Goal: Book appointment/travel/reservation

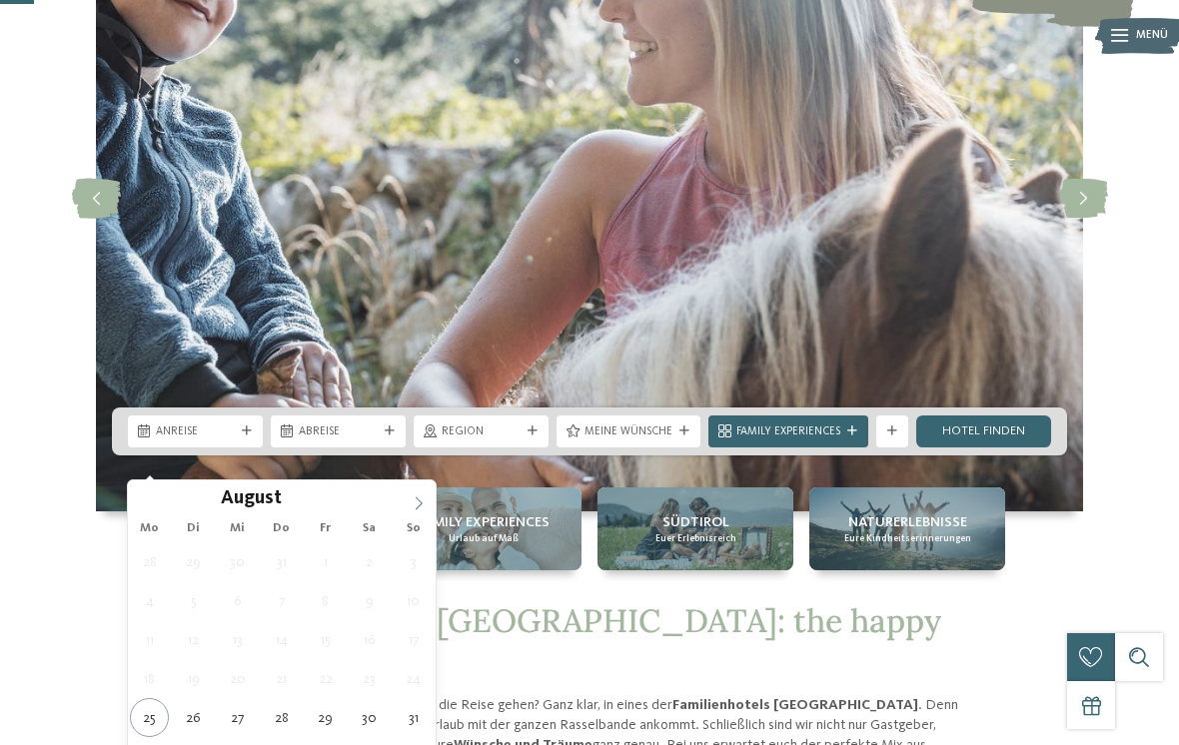
click at [428, 501] on span at bounding box center [419, 498] width 34 height 34
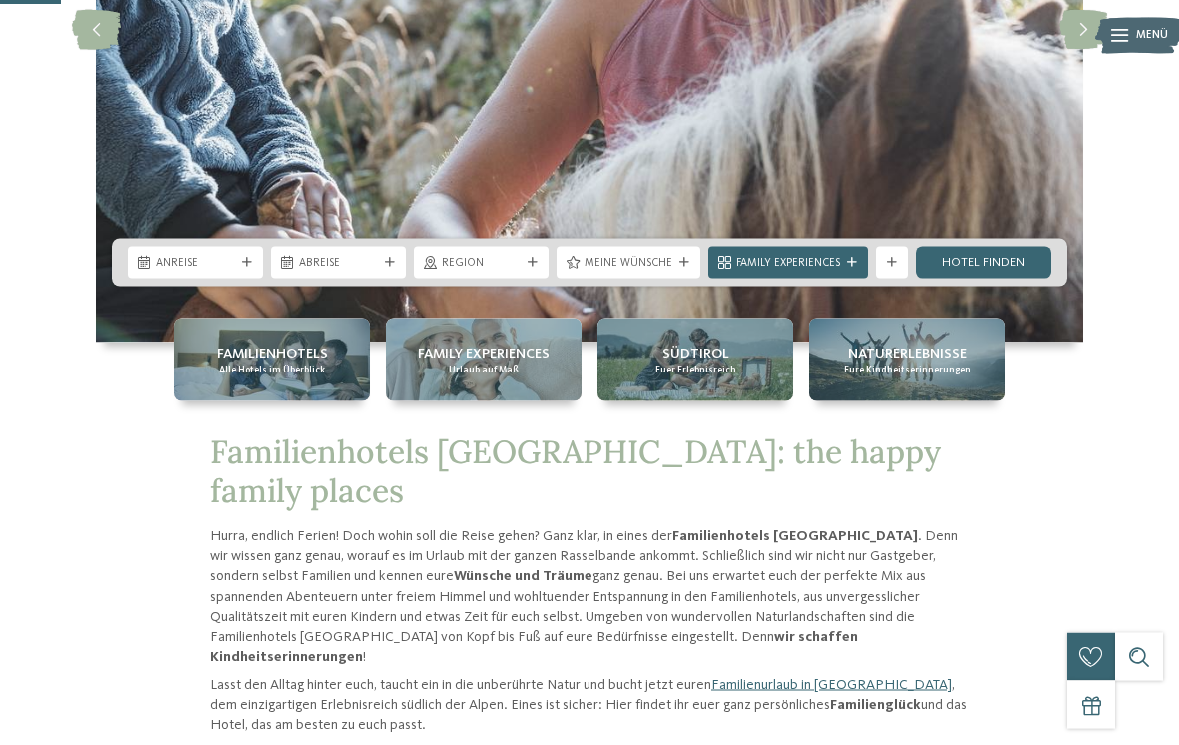
scroll to position [365, 0]
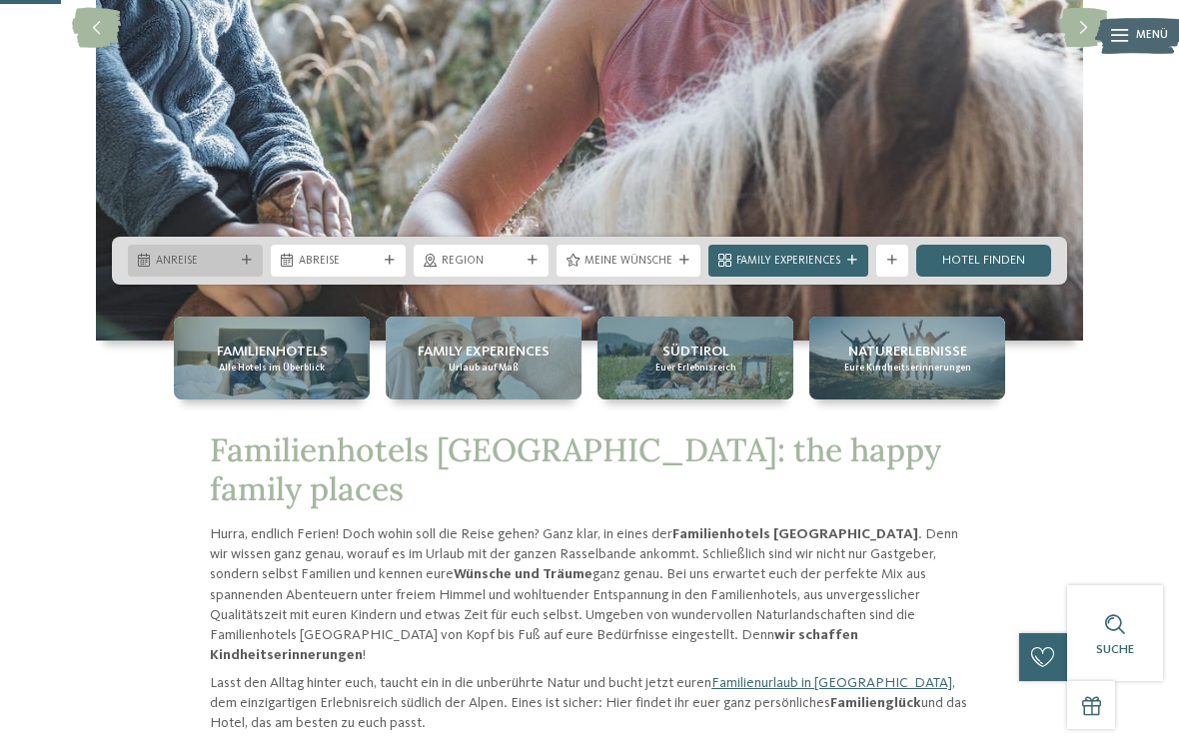
click at [189, 269] on div "Anreise" at bounding box center [195, 260] width 87 height 17
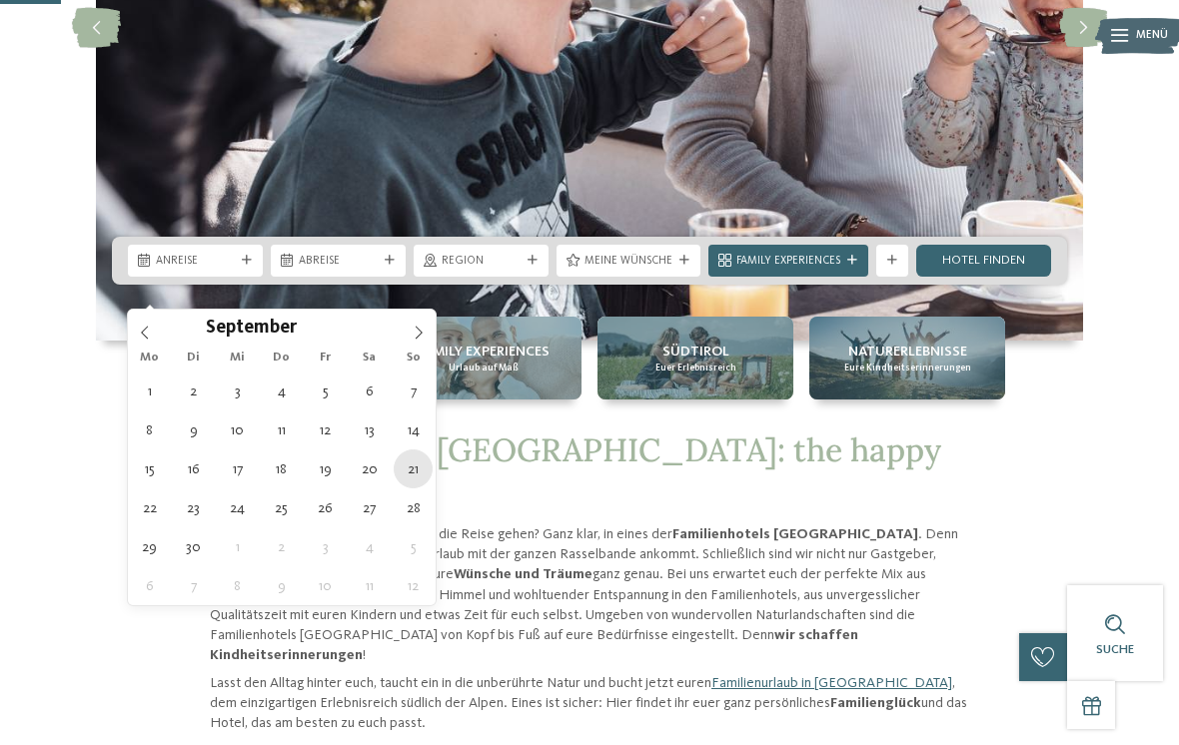
type div "21.09.2025"
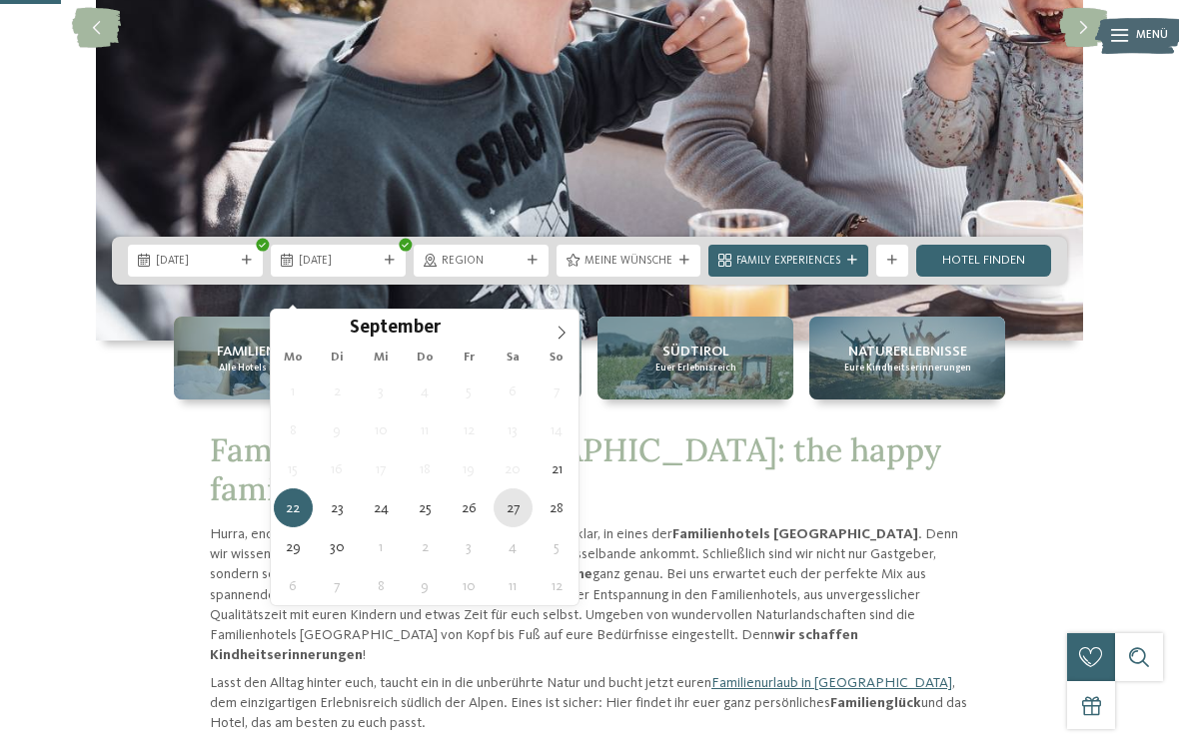
type div "27.09.2025"
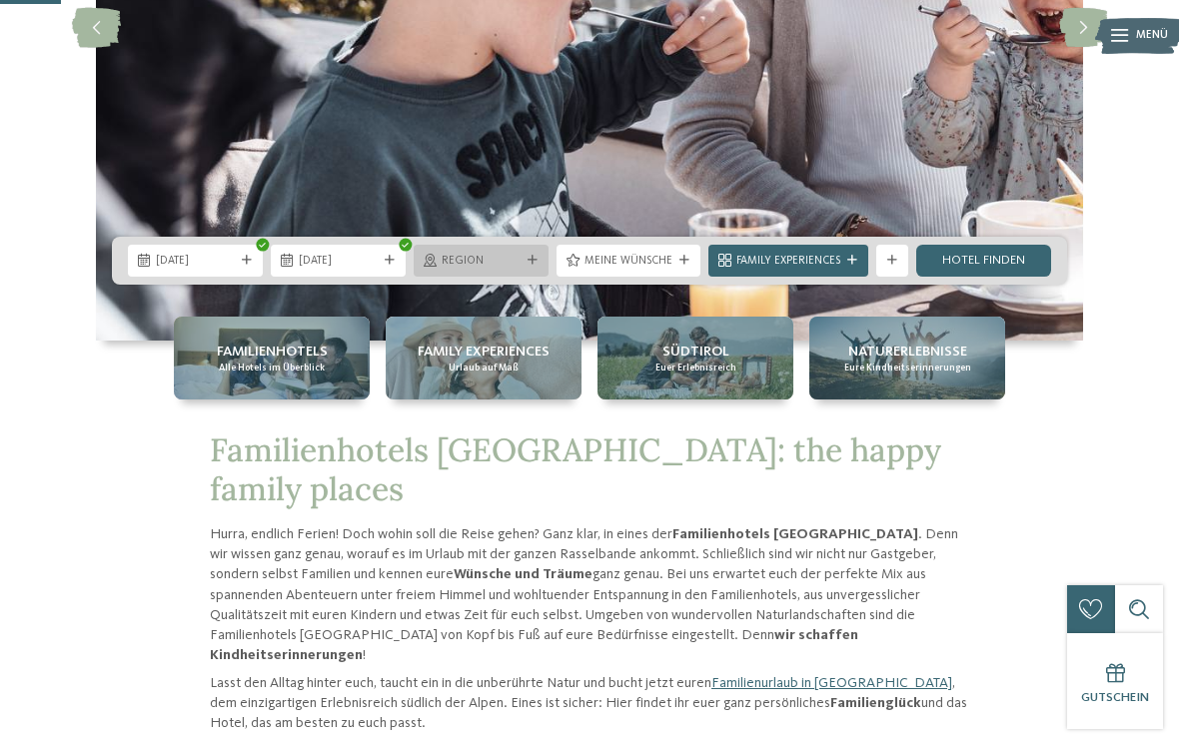
click at [524, 269] on div "Region" at bounding box center [481, 260] width 87 height 17
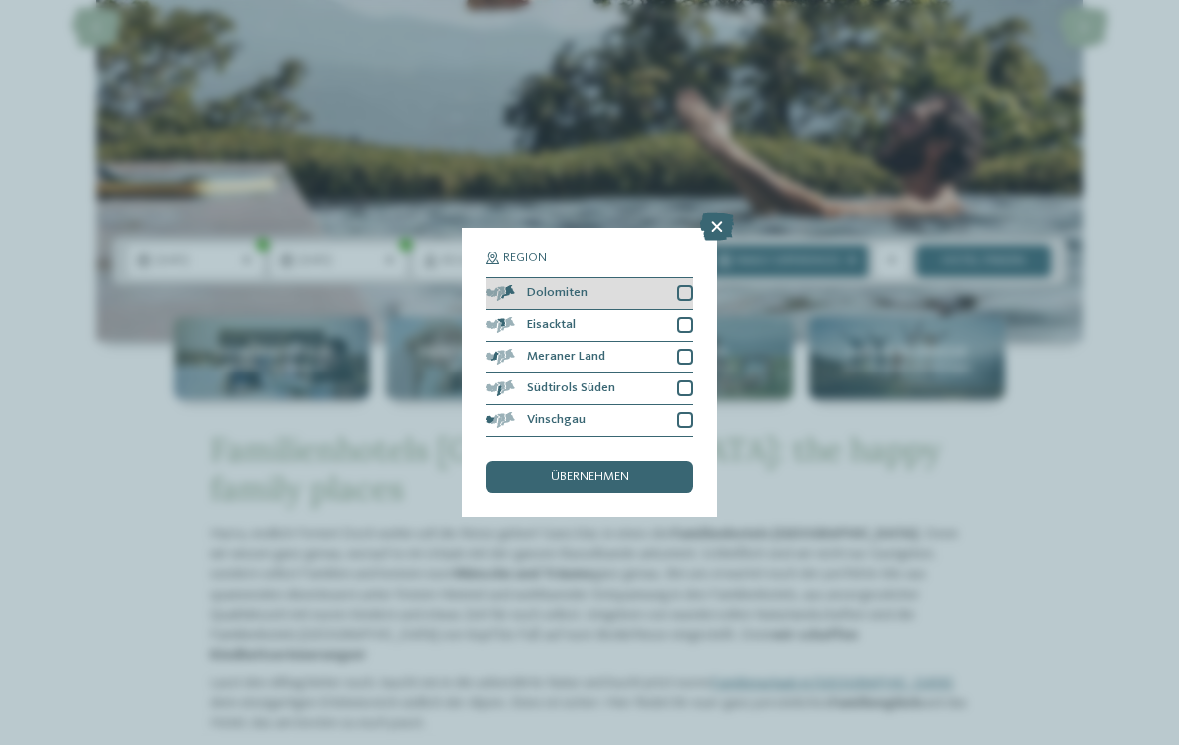
click at [681, 285] on div at bounding box center [685, 293] width 16 height 16
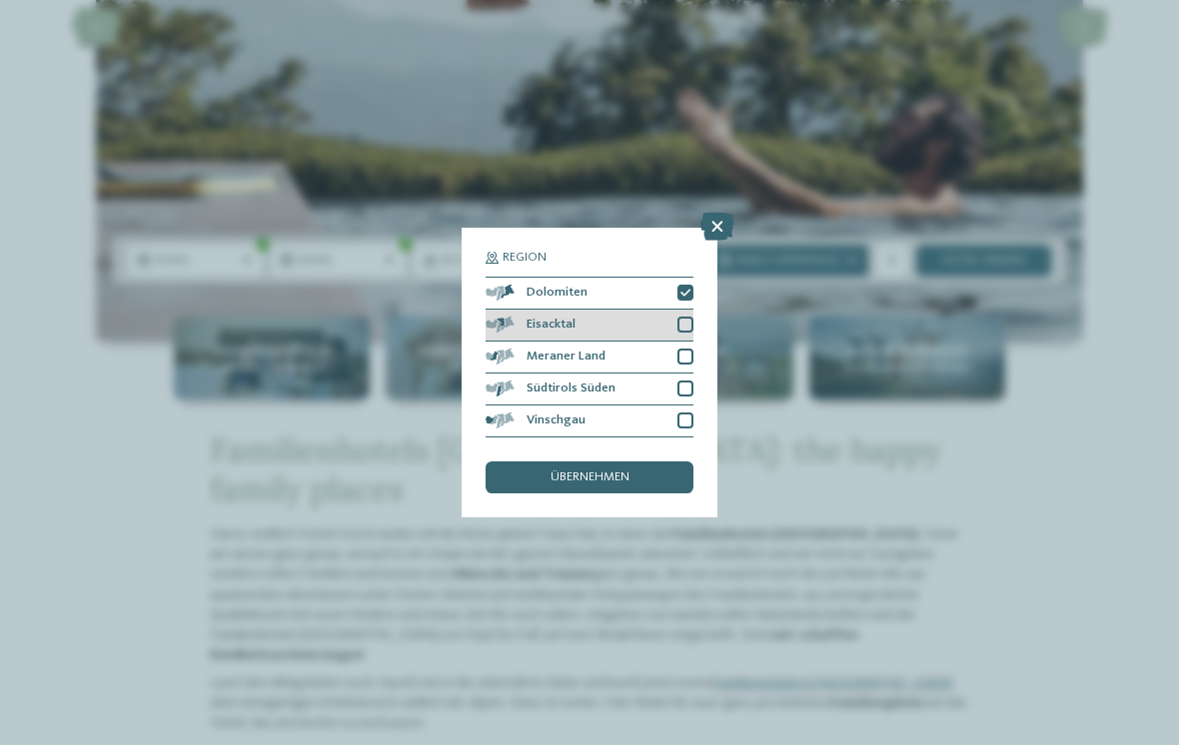
click at [691, 317] on div at bounding box center [685, 325] width 16 height 16
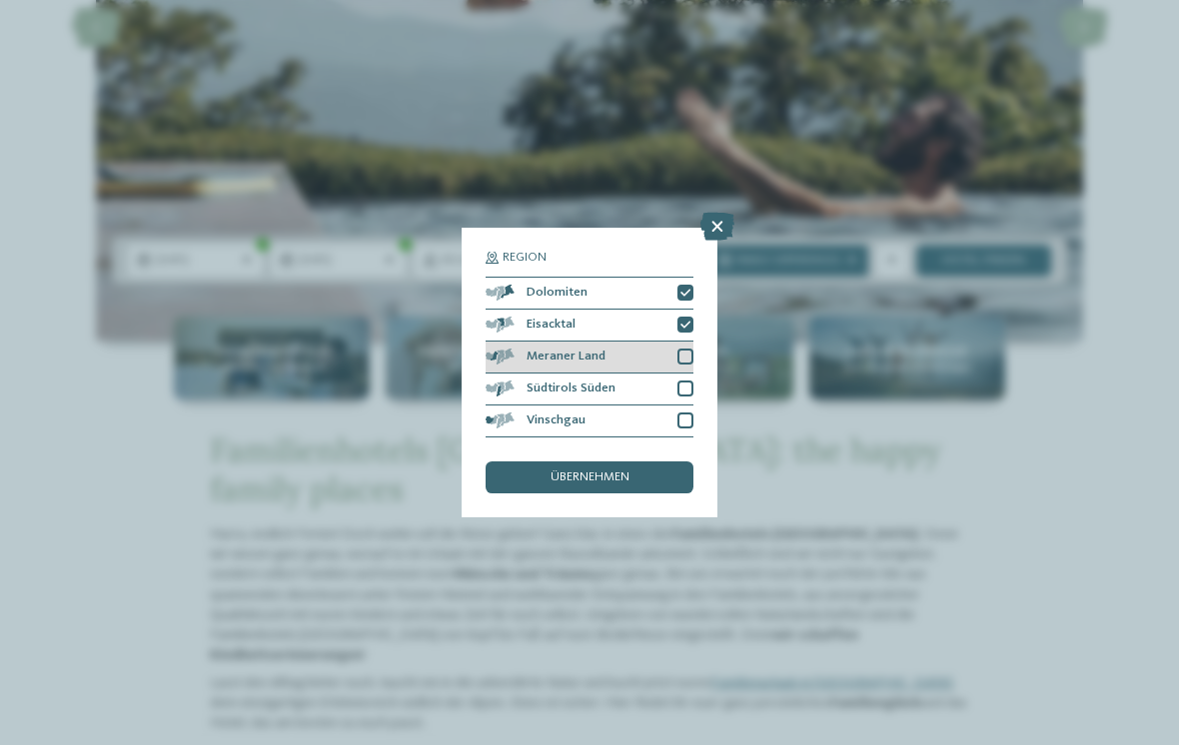
click at [688, 349] on div at bounding box center [685, 357] width 16 height 16
click at [686, 374] on div "Südtirols Süden" at bounding box center [590, 390] width 208 height 32
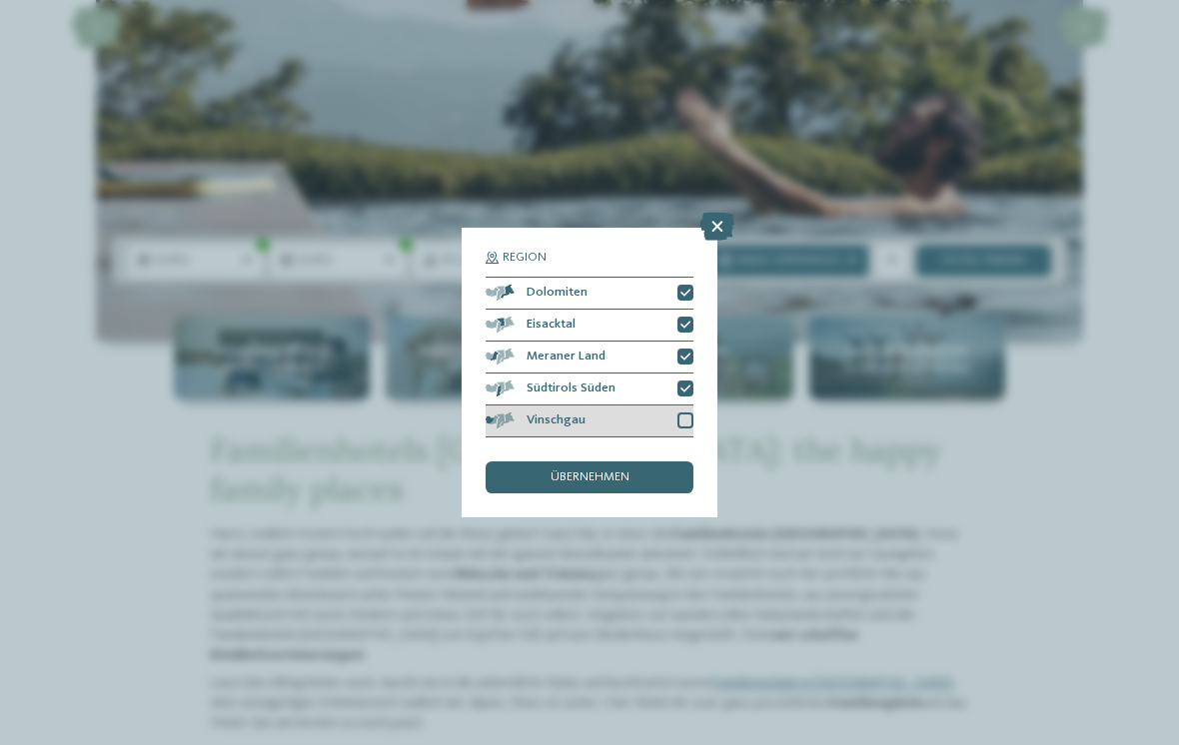
click at [690, 413] on div at bounding box center [685, 421] width 16 height 16
click at [585, 472] on span "übernehmen" at bounding box center [589, 478] width 79 height 13
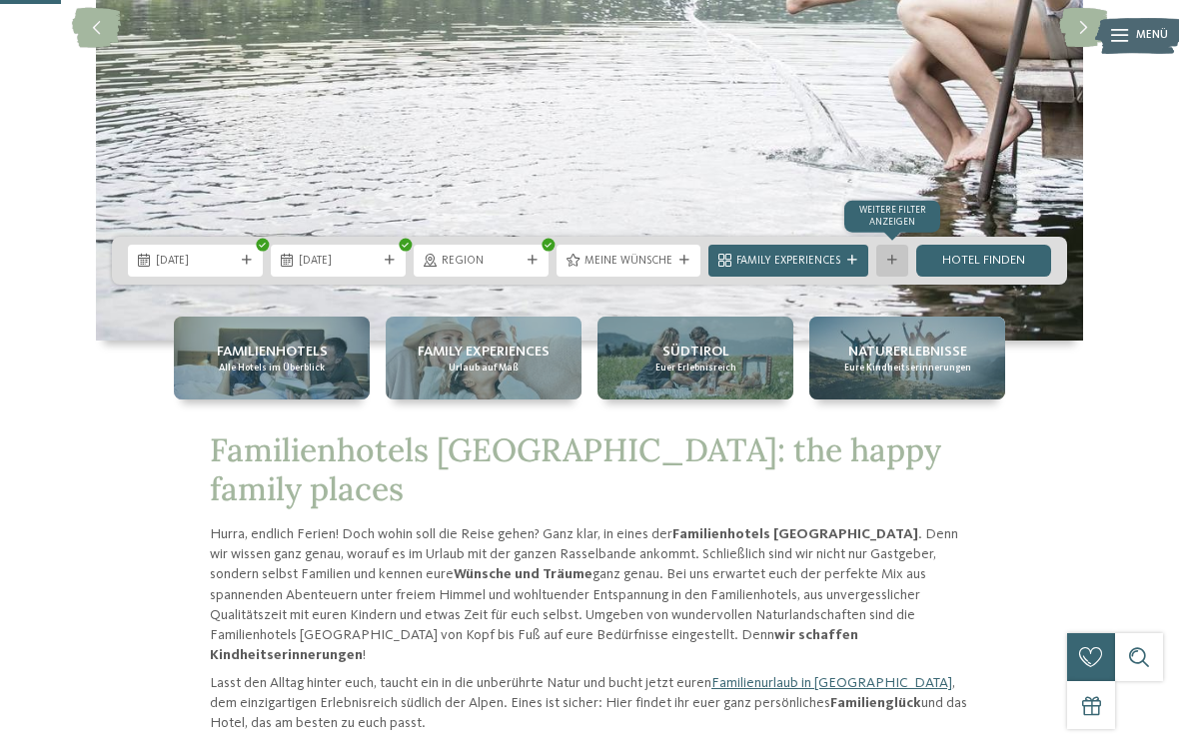
click at [894, 277] on div "Weitere Filter anzeigen" at bounding box center [892, 261] width 32 height 32
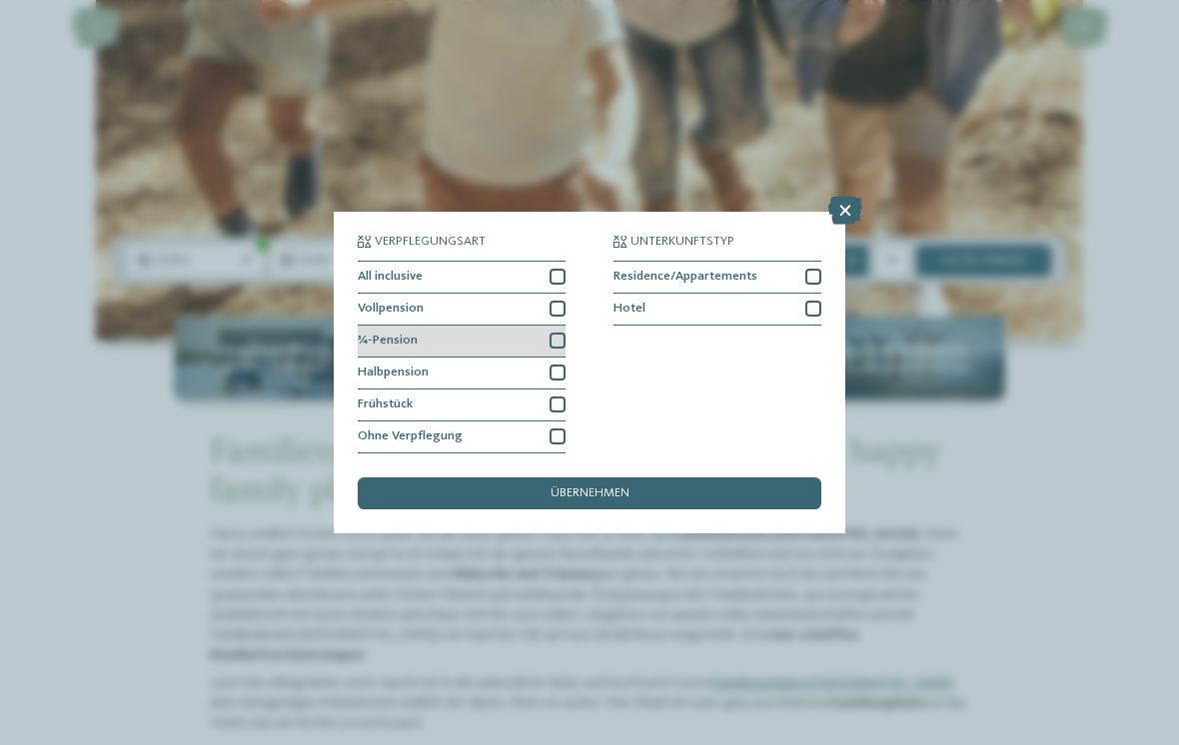
click at [557, 333] on div at bounding box center [557, 341] width 16 height 16
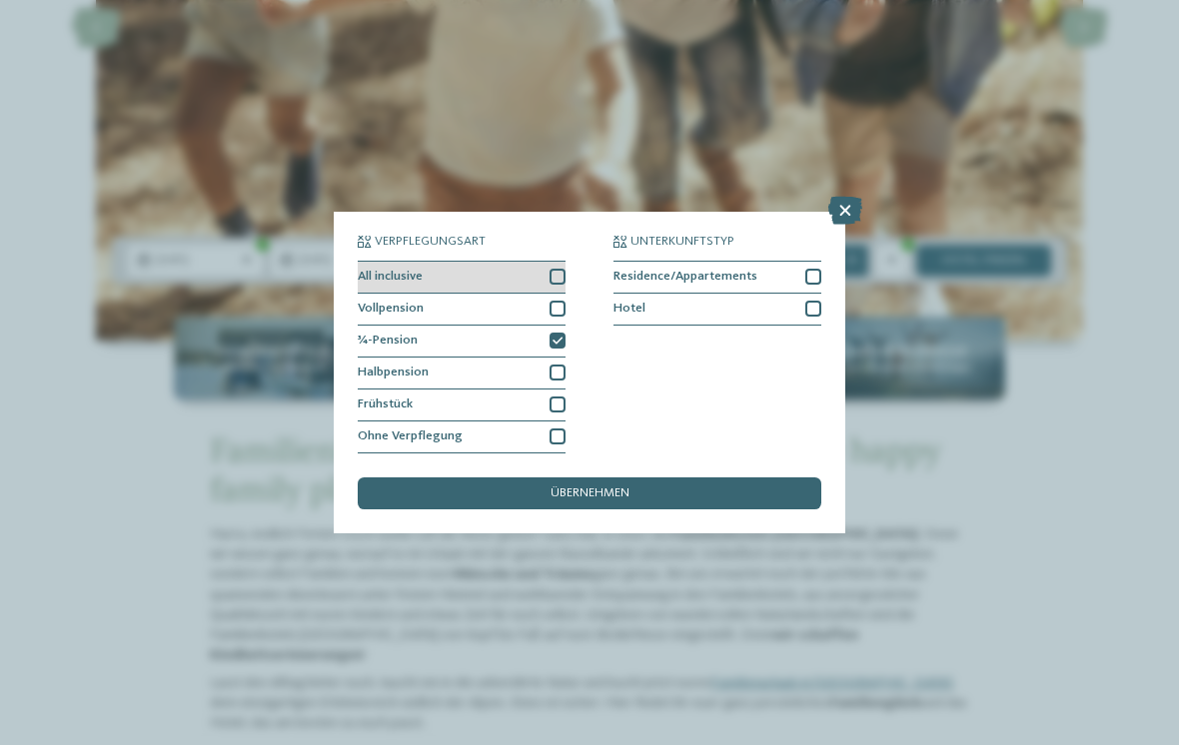
click at [560, 269] on div at bounding box center [557, 277] width 16 height 16
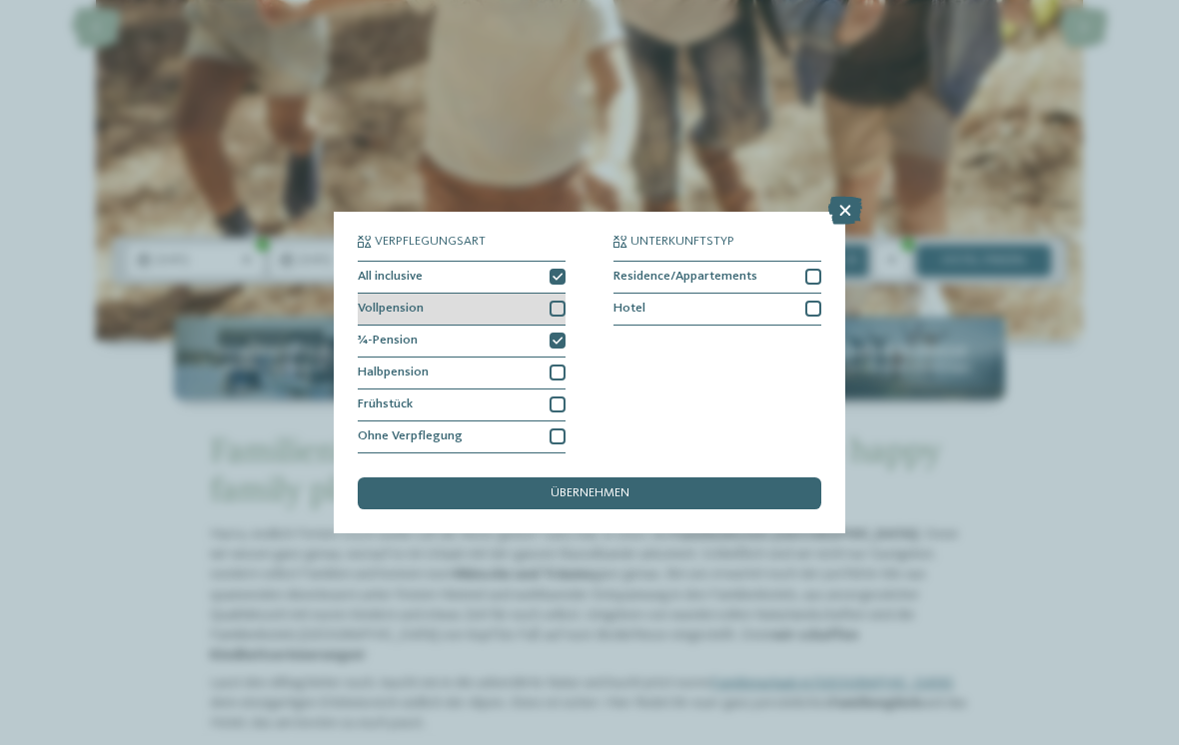
click at [556, 301] on div at bounding box center [557, 309] width 16 height 16
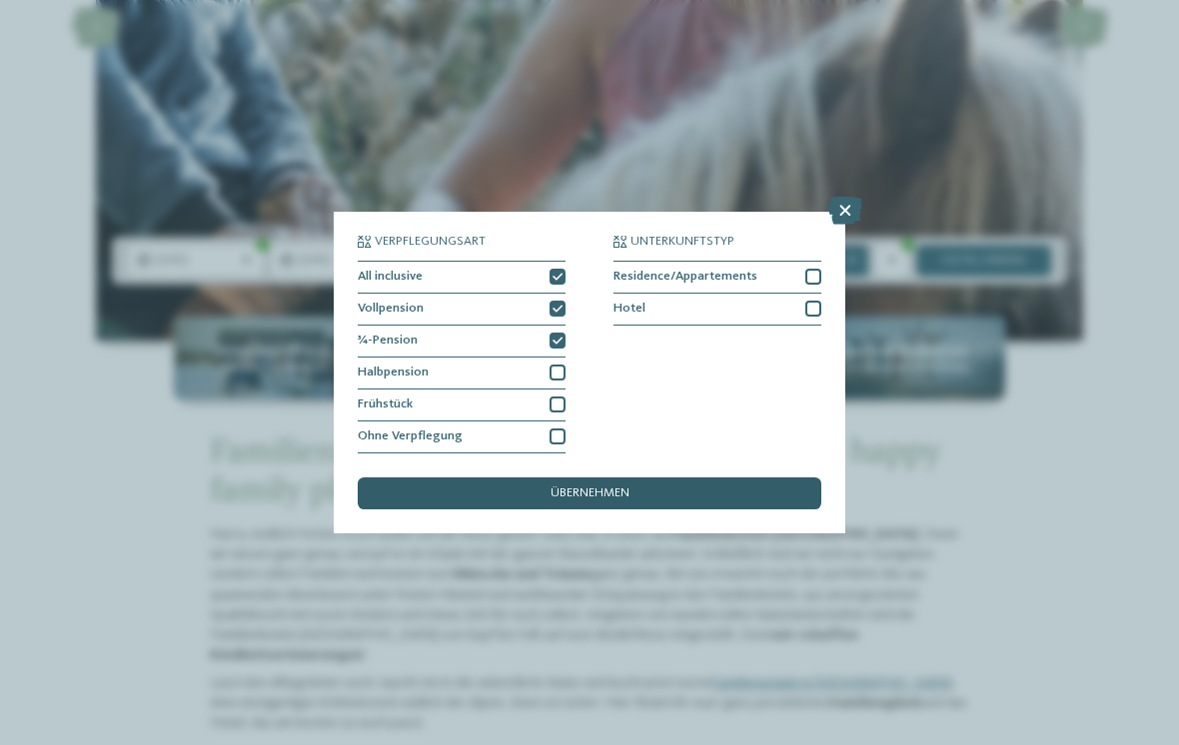
click at [602, 488] on span "übernehmen" at bounding box center [589, 494] width 79 height 13
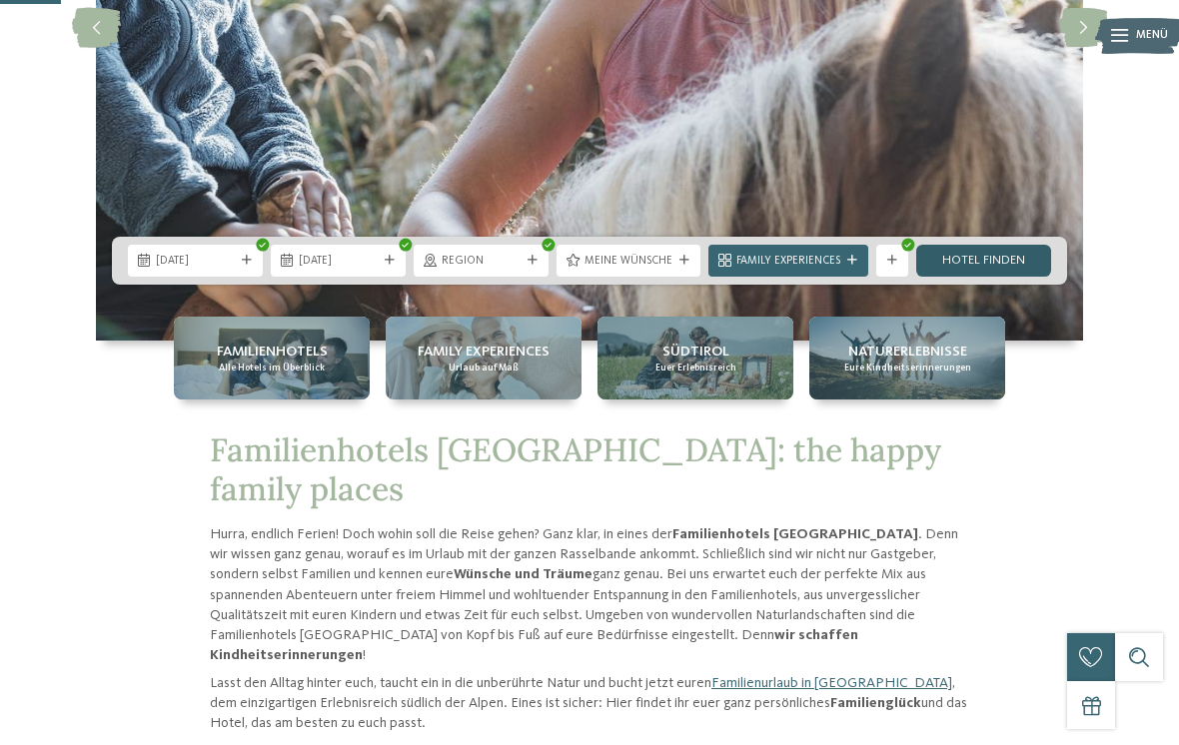
click at [1016, 277] on link "Hotel finden" at bounding box center [983, 261] width 135 height 32
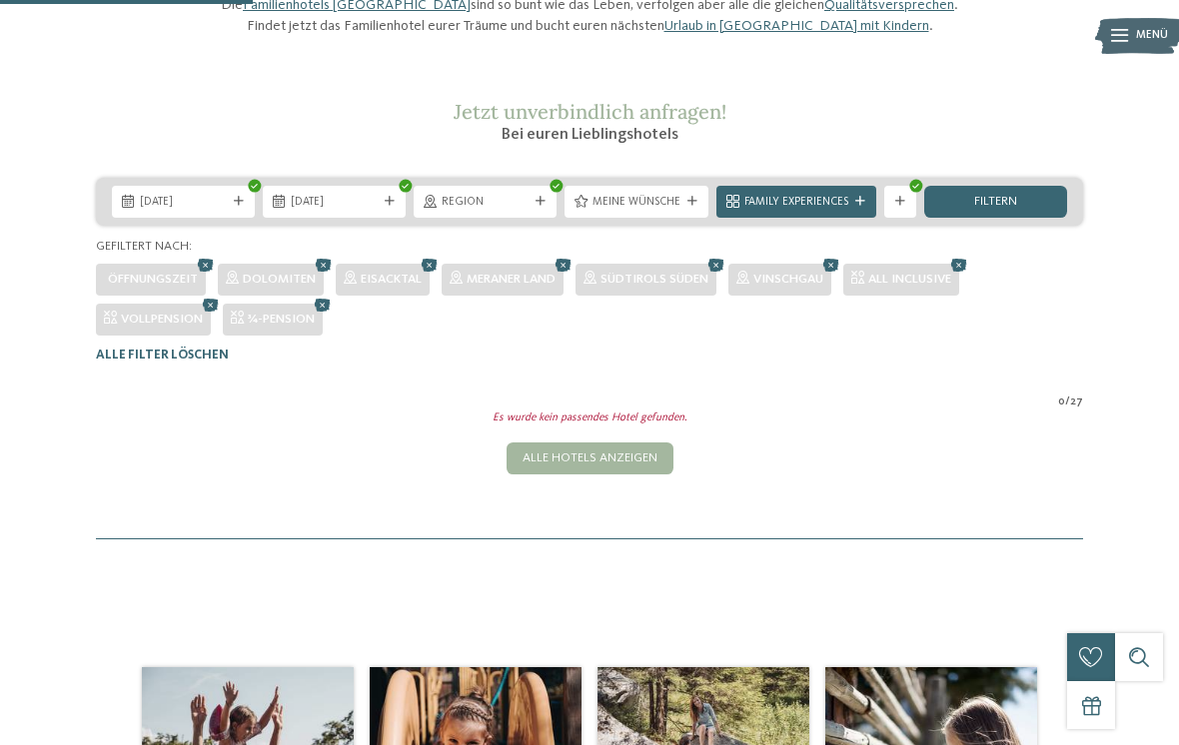
scroll to position [194, 0]
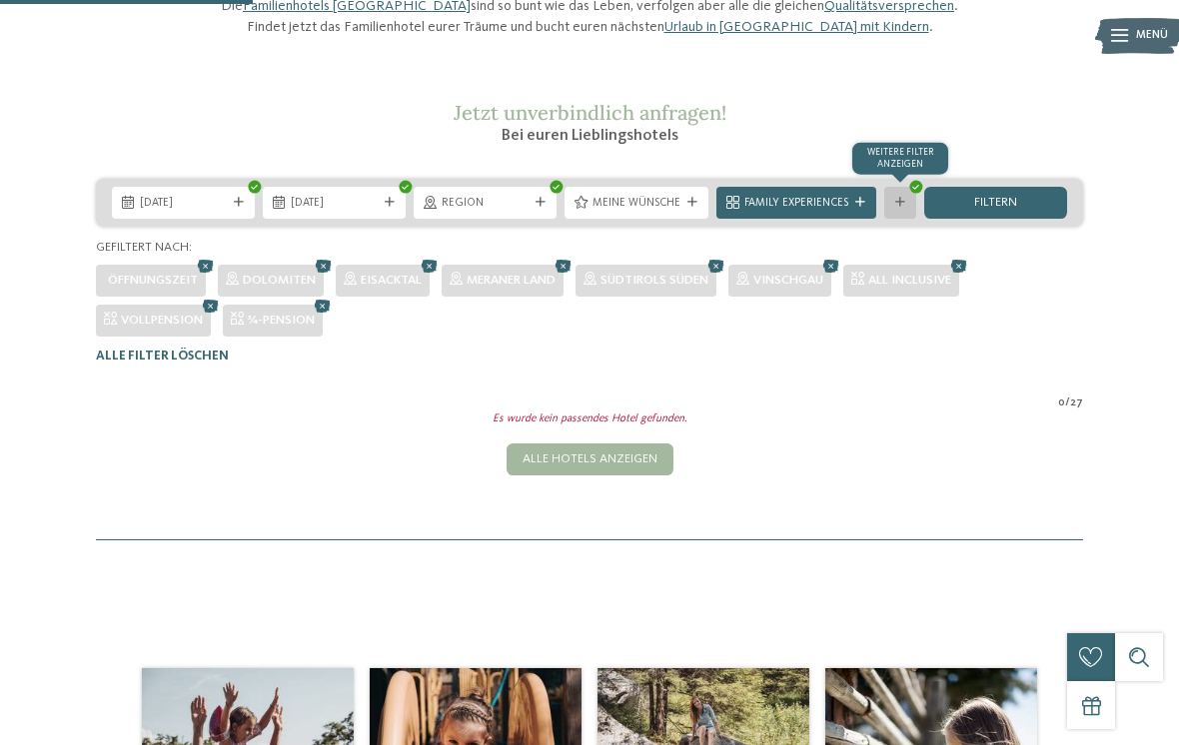
click at [900, 219] on div "Weitere Filter anzeigen" at bounding box center [900, 203] width 32 height 32
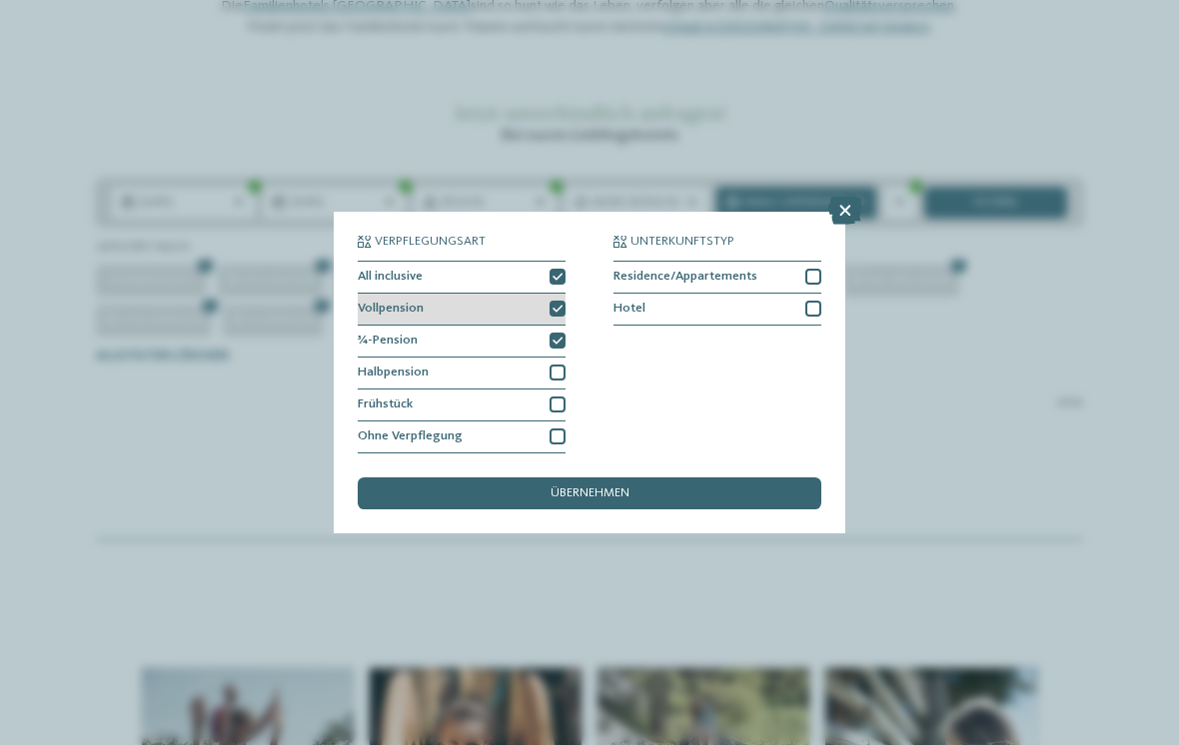
click at [560, 305] on icon at bounding box center [557, 310] width 10 height 10
click at [555, 337] on icon at bounding box center [557, 342] width 10 height 10
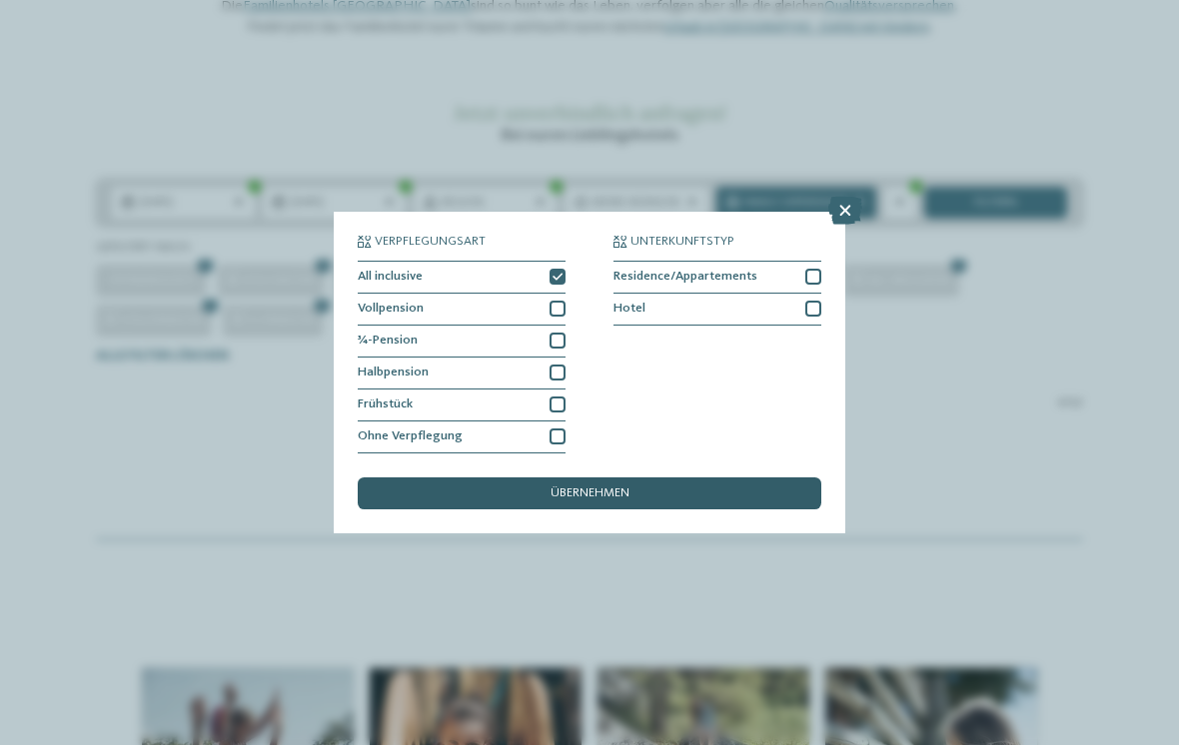
click at [520, 478] on div "übernehmen" at bounding box center [590, 494] width 464 height 32
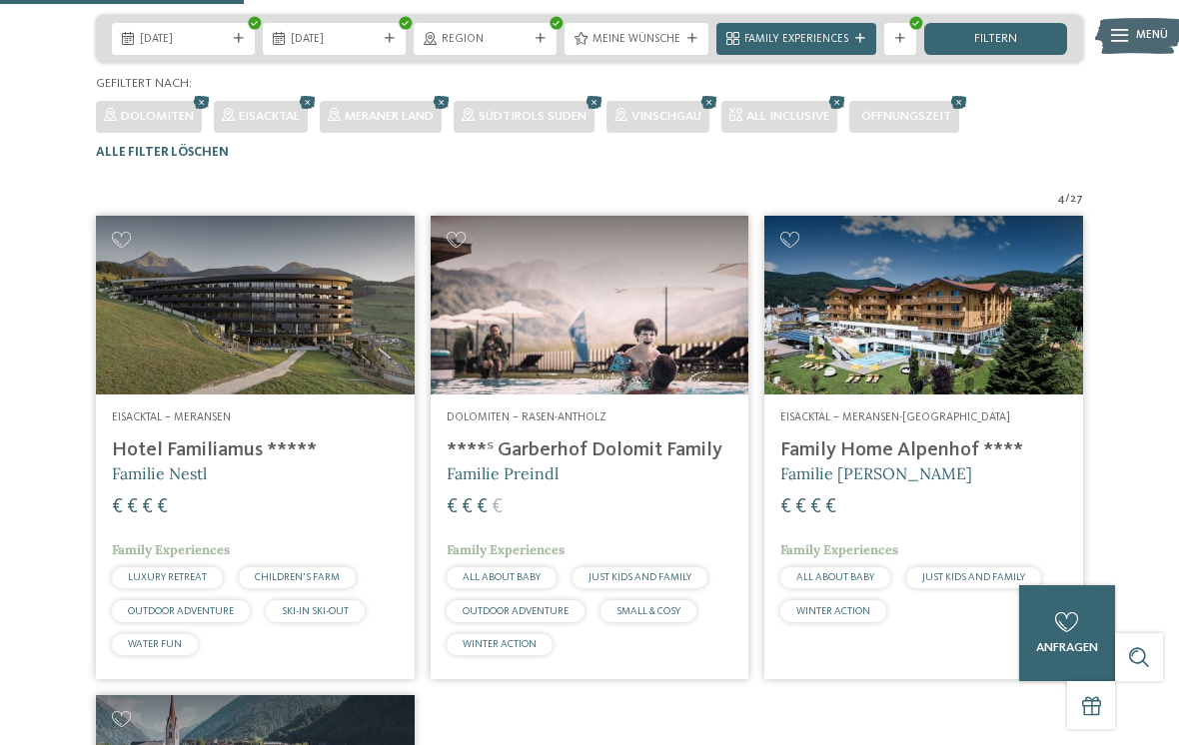
scroll to position [357, 0]
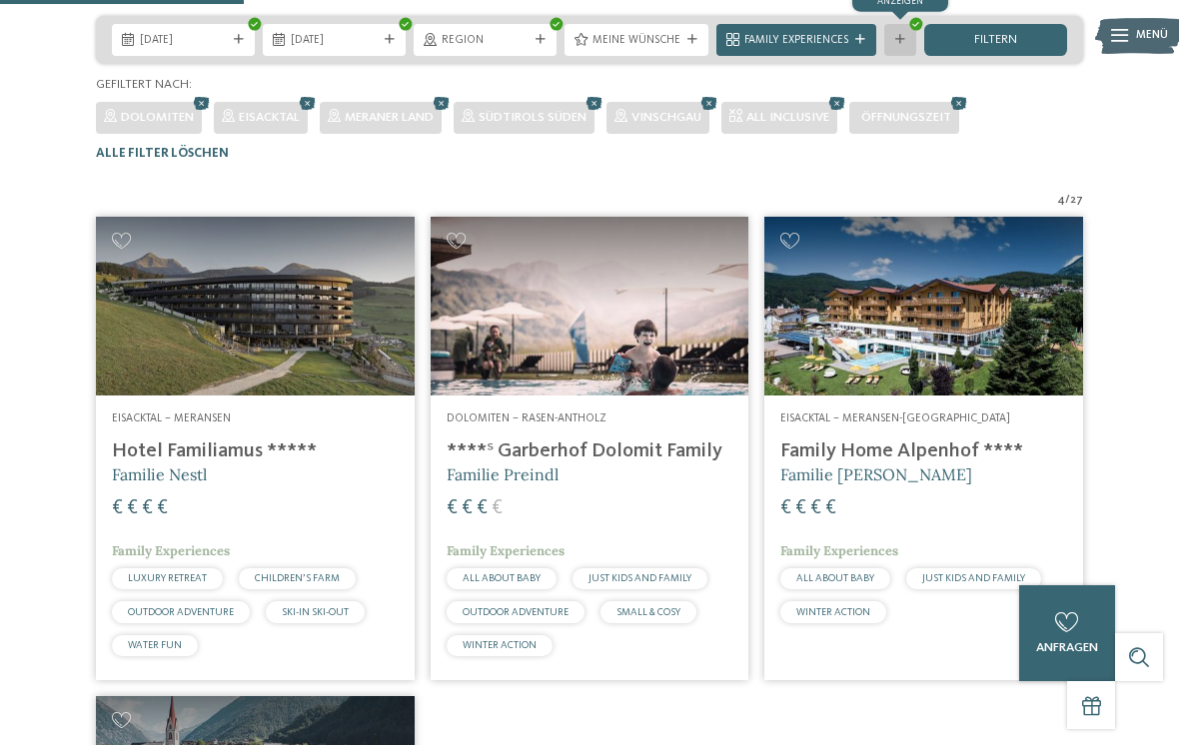
click at [904, 45] on icon at bounding box center [900, 40] width 10 height 10
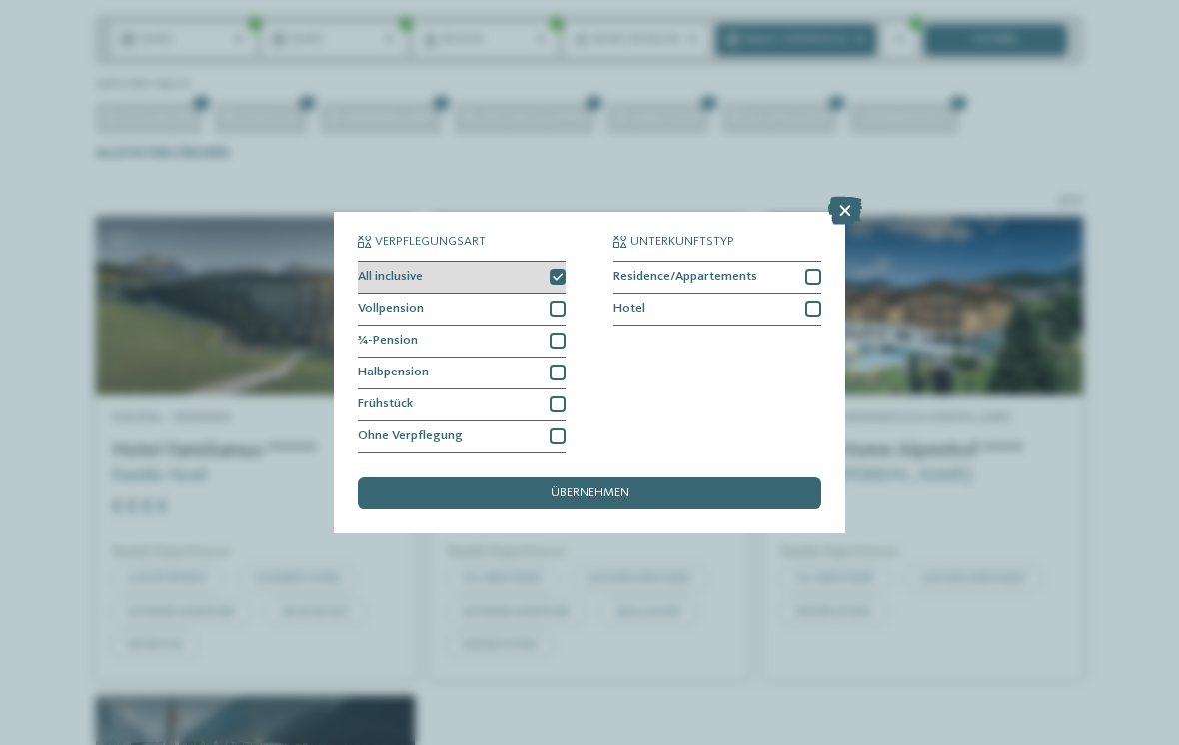
click at [553, 273] on icon at bounding box center [557, 278] width 10 height 10
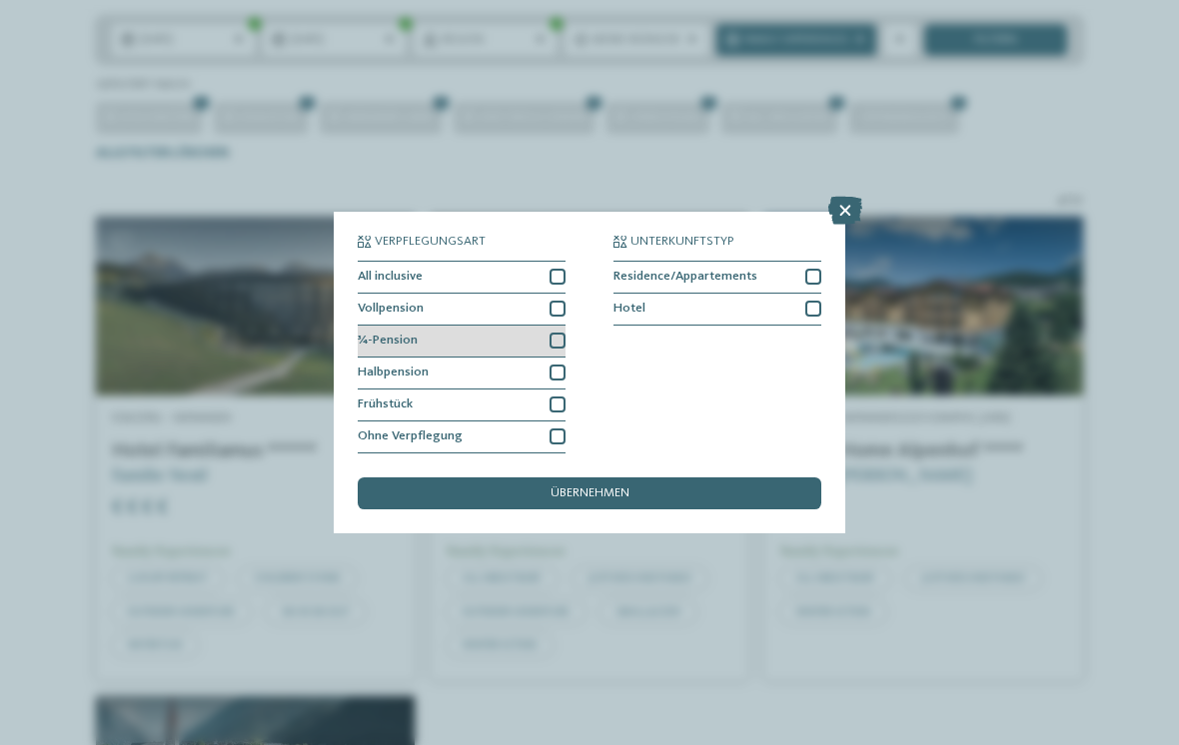
click at [560, 333] on div at bounding box center [557, 341] width 16 height 16
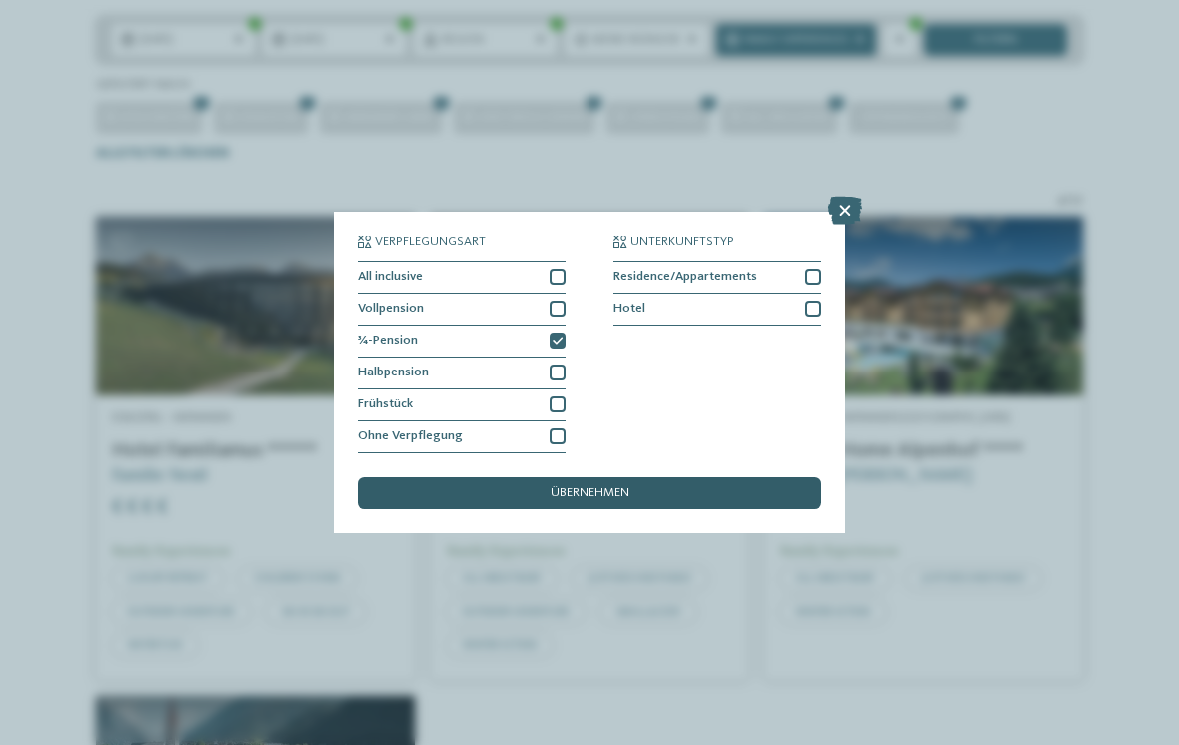
click at [560, 488] on span "übernehmen" at bounding box center [589, 494] width 79 height 13
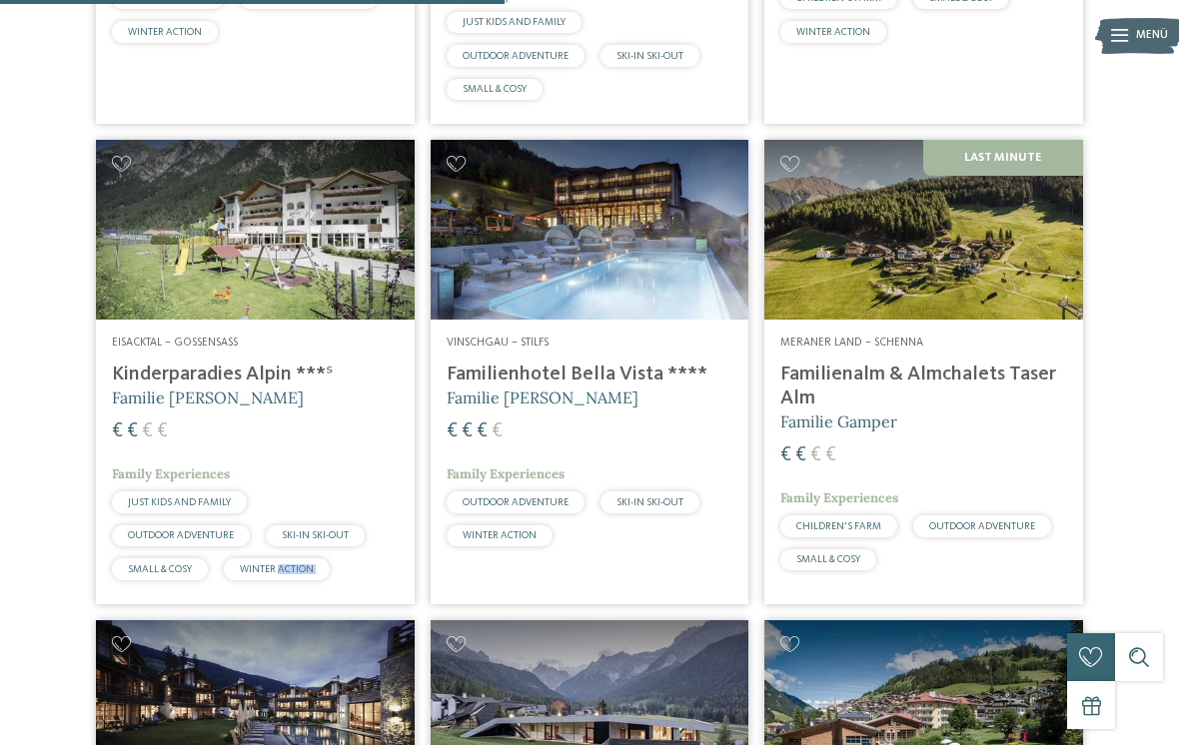
scroll to position [968, 0]
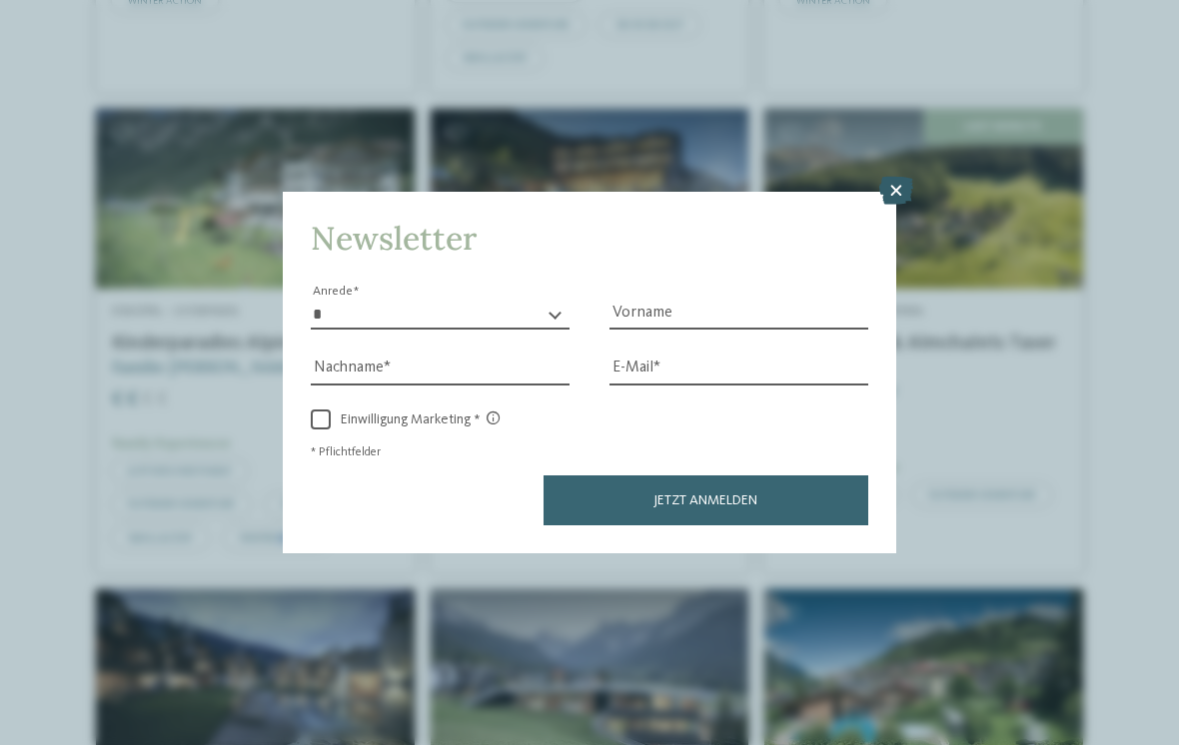
click at [887, 177] on icon at bounding box center [896, 191] width 34 height 28
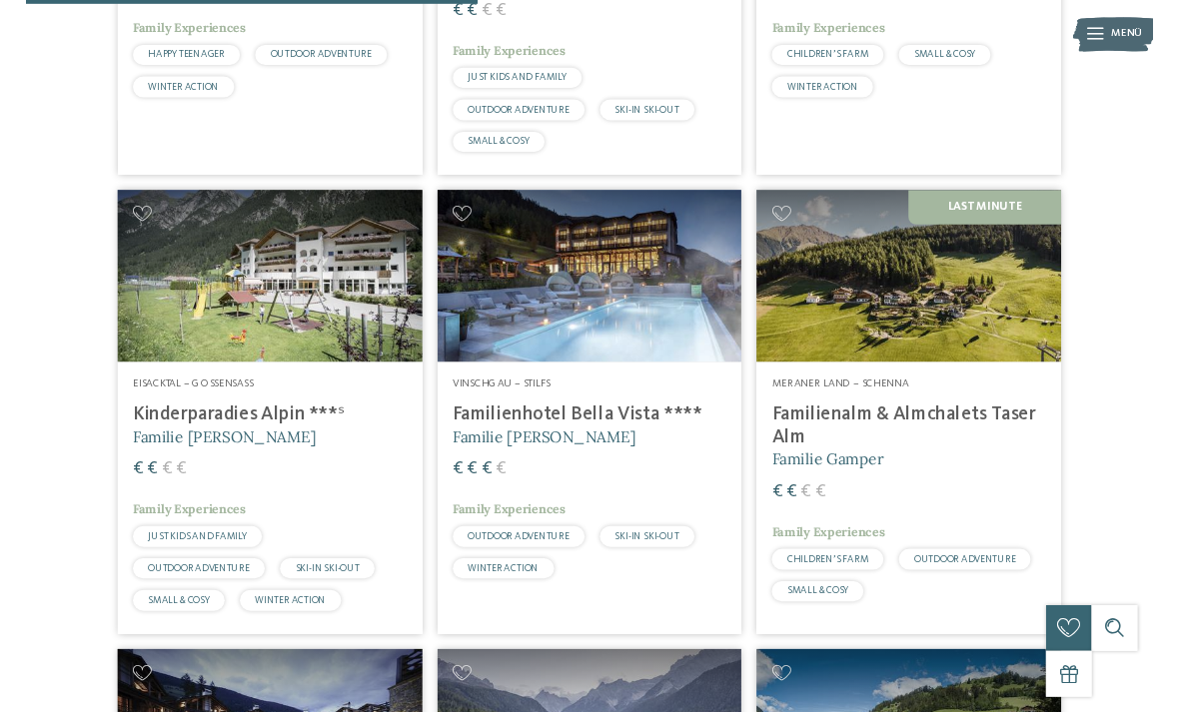
scroll to position [909, 0]
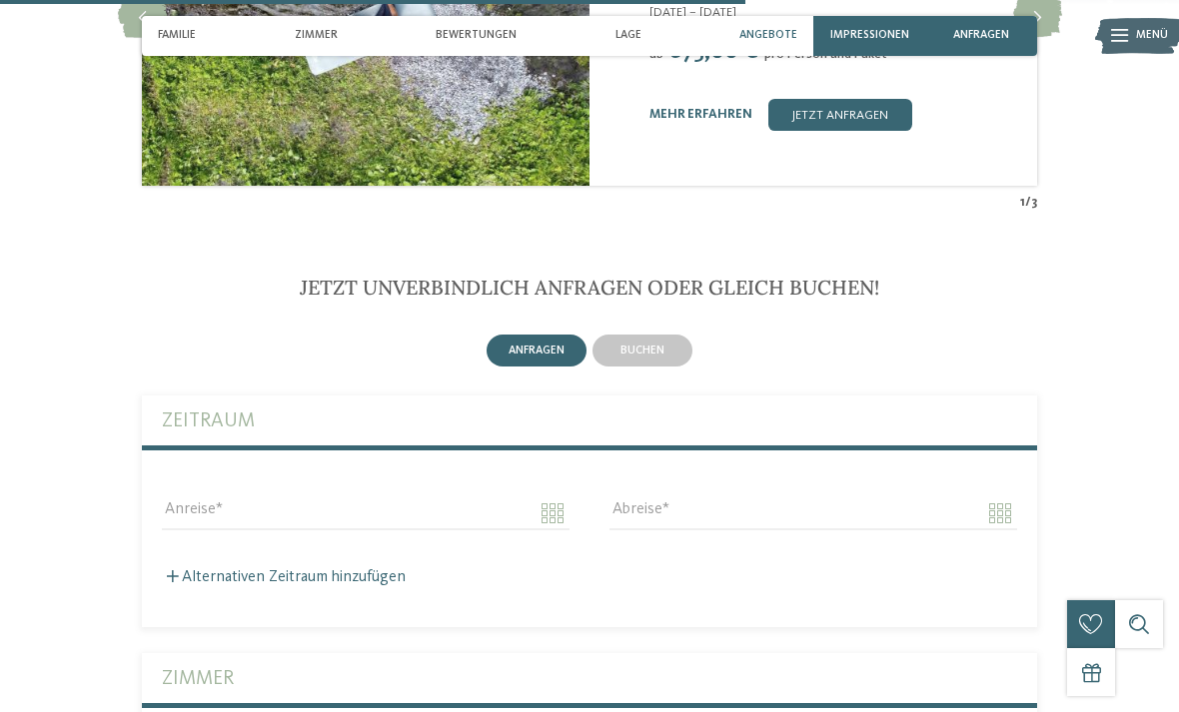
scroll to position [3134, 0]
click at [645, 350] on span "buchen" at bounding box center [642, 352] width 44 height 12
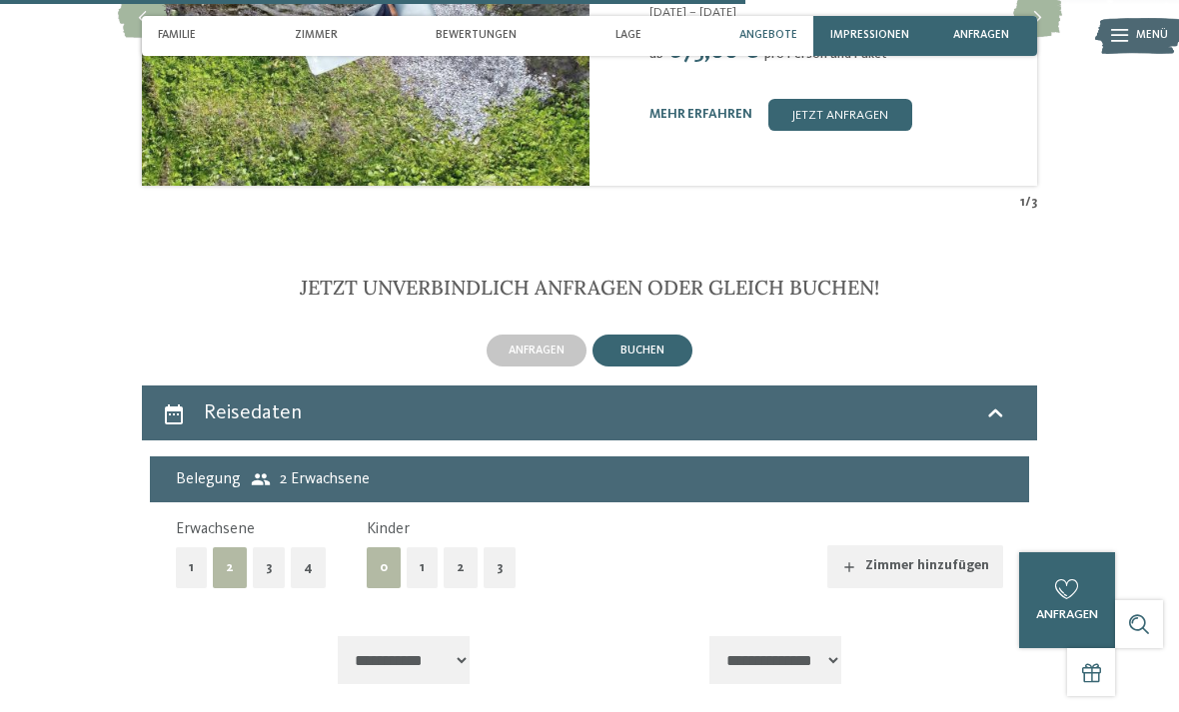
click at [290, 472] on span "2 Erwachsene" at bounding box center [310, 480] width 119 height 22
click at [423, 557] on button "1" at bounding box center [422, 567] width 31 height 41
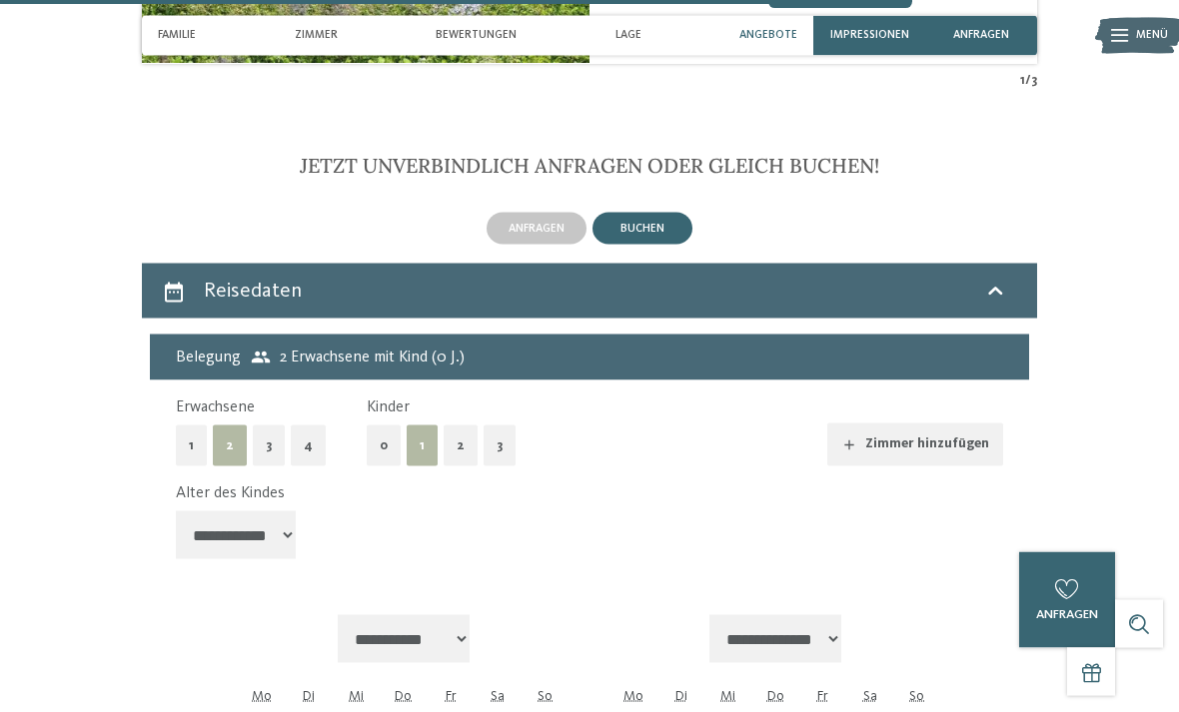
scroll to position [3307, 0]
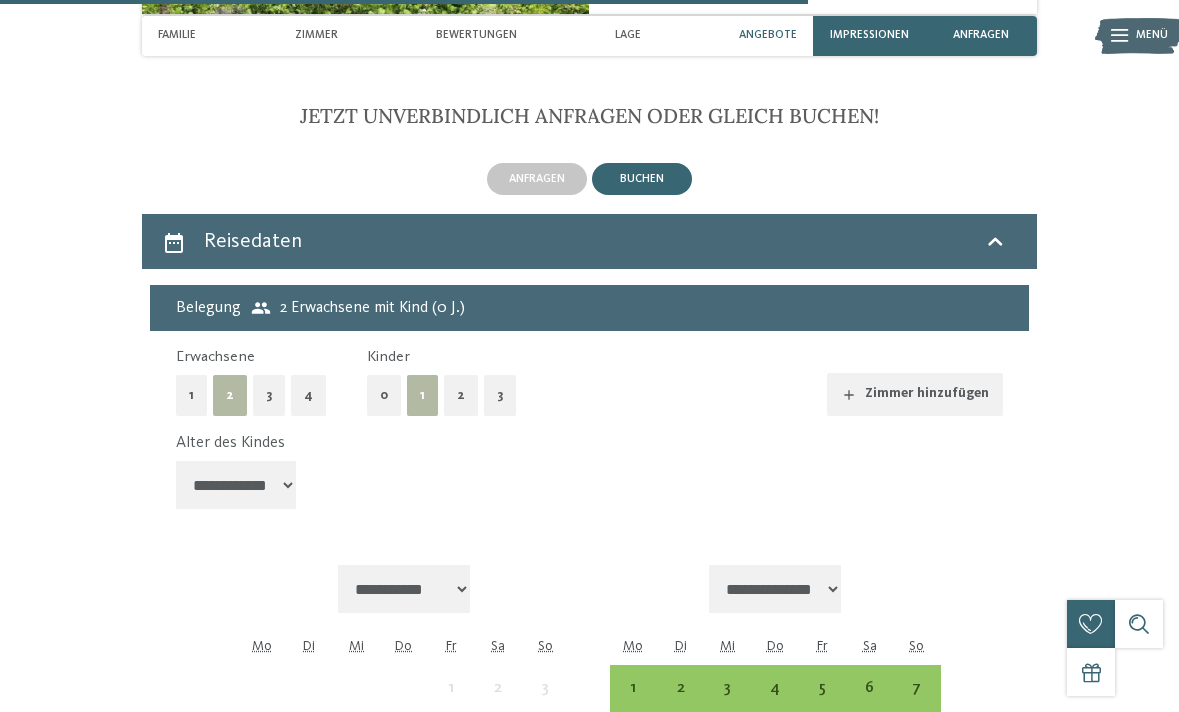
click at [219, 468] on select "**********" at bounding box center [236, 486] width 120 height 48
select select "*"
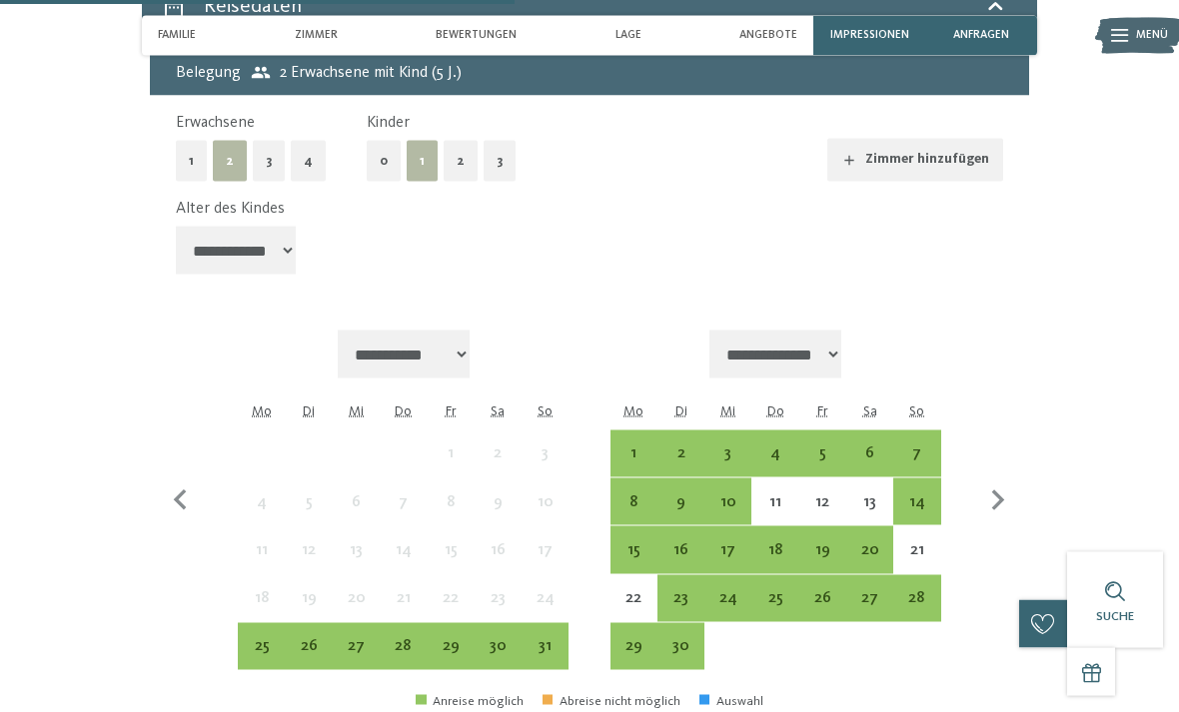
scroll to position [3542, 0]
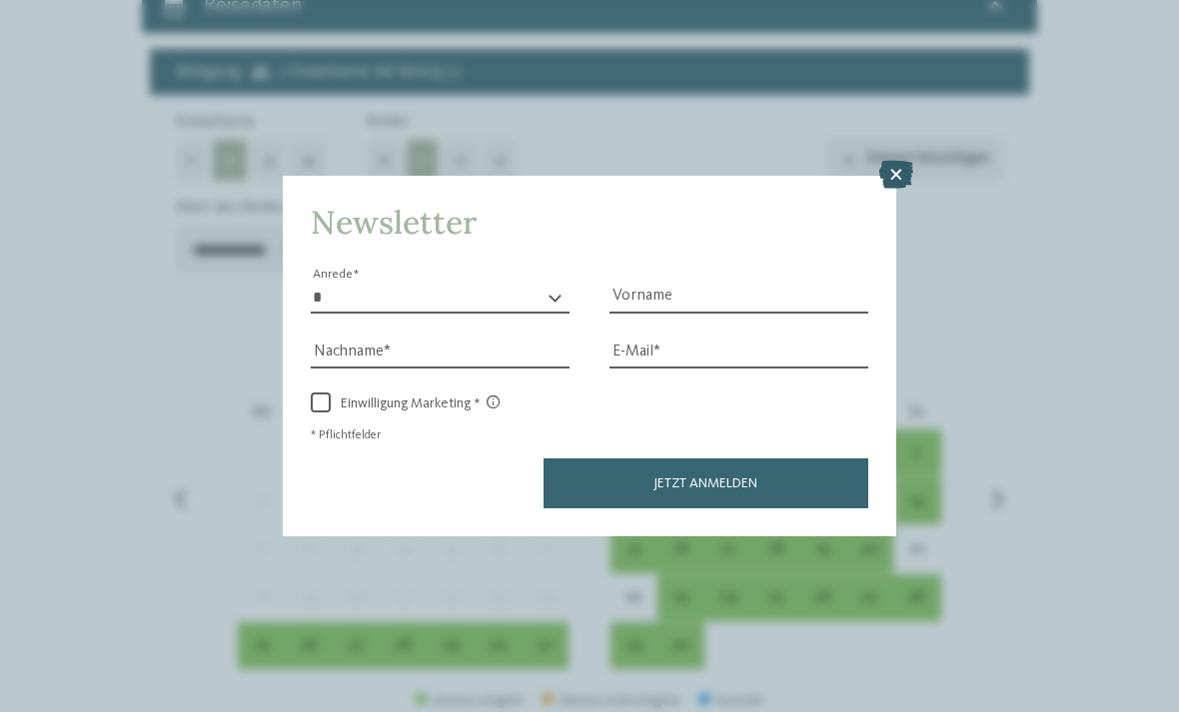
click at [893, 161] on icon at bounding box center [896, 175] width 34 height 28
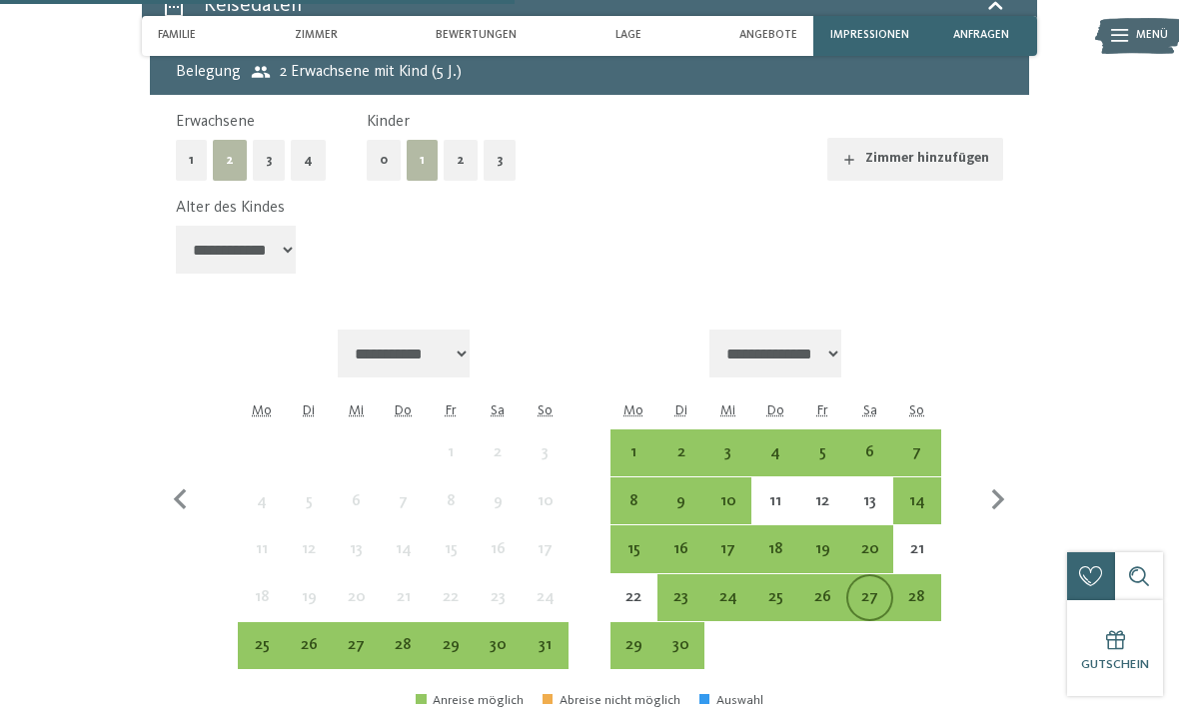
click at [875, 589] on div "27" at bounding box center [869, 610] width 43 height 43
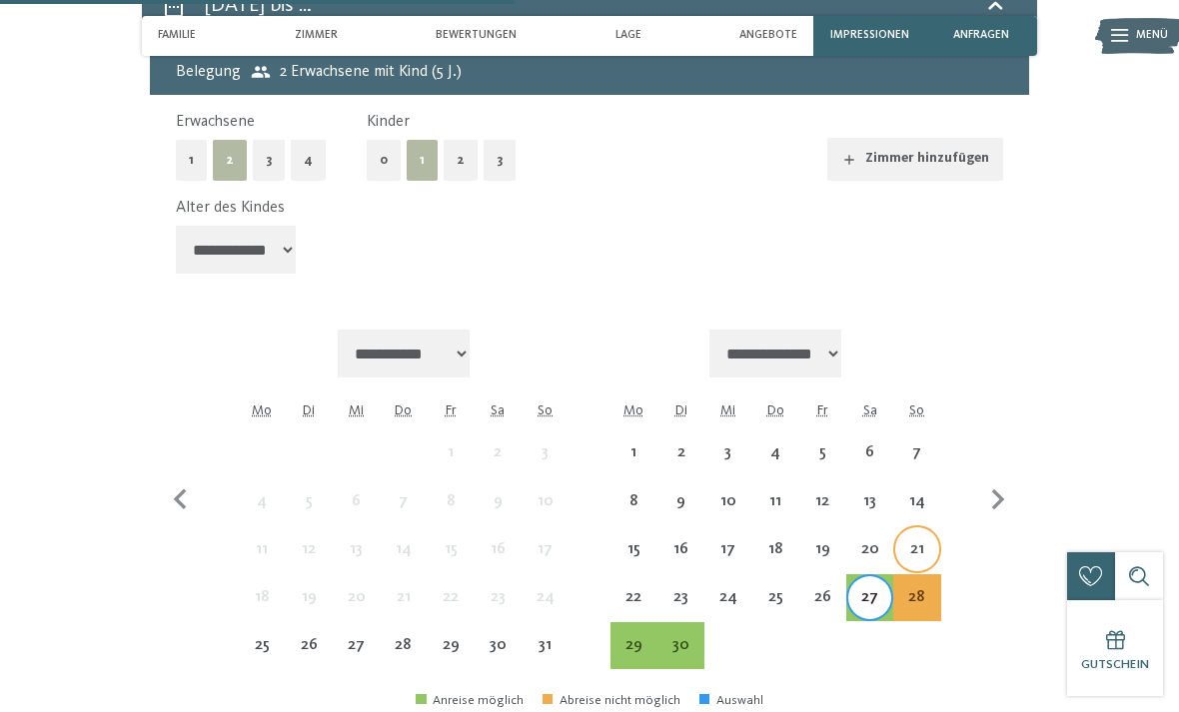
click at [922, 541] on div "21" at bounding box center [916, 562] width 43 height 43
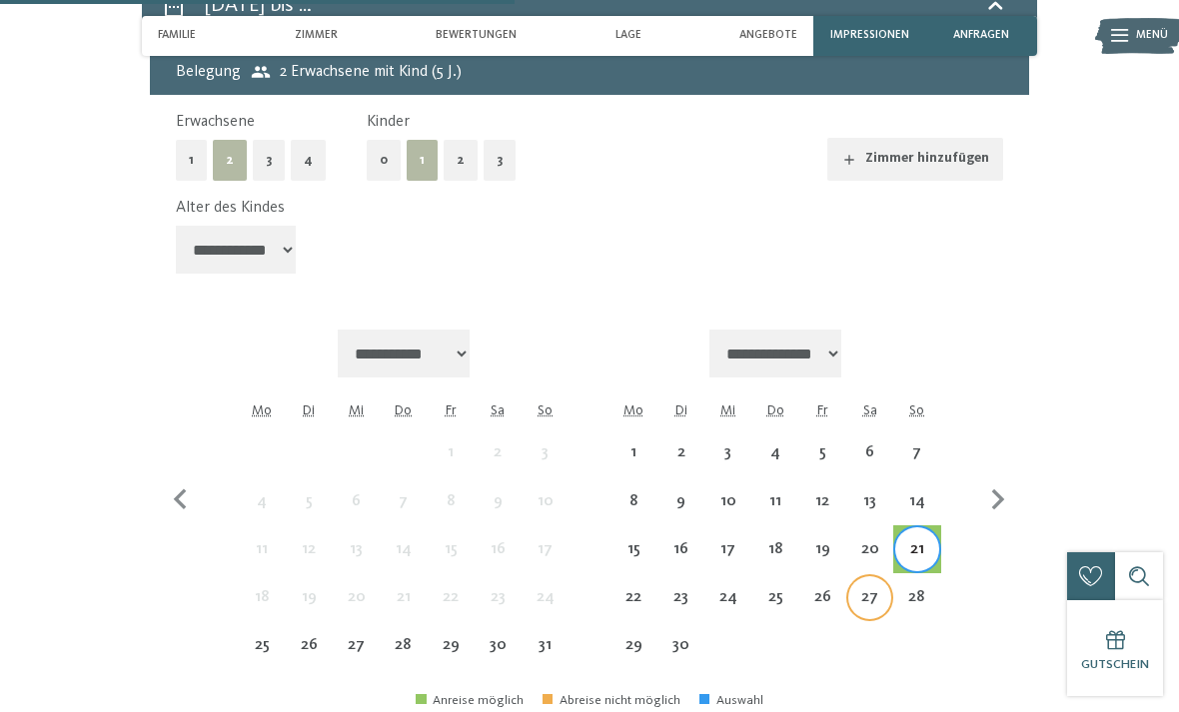
click at [867, 589] on div "27" at bounding box center [869, 610] width 43 height 43
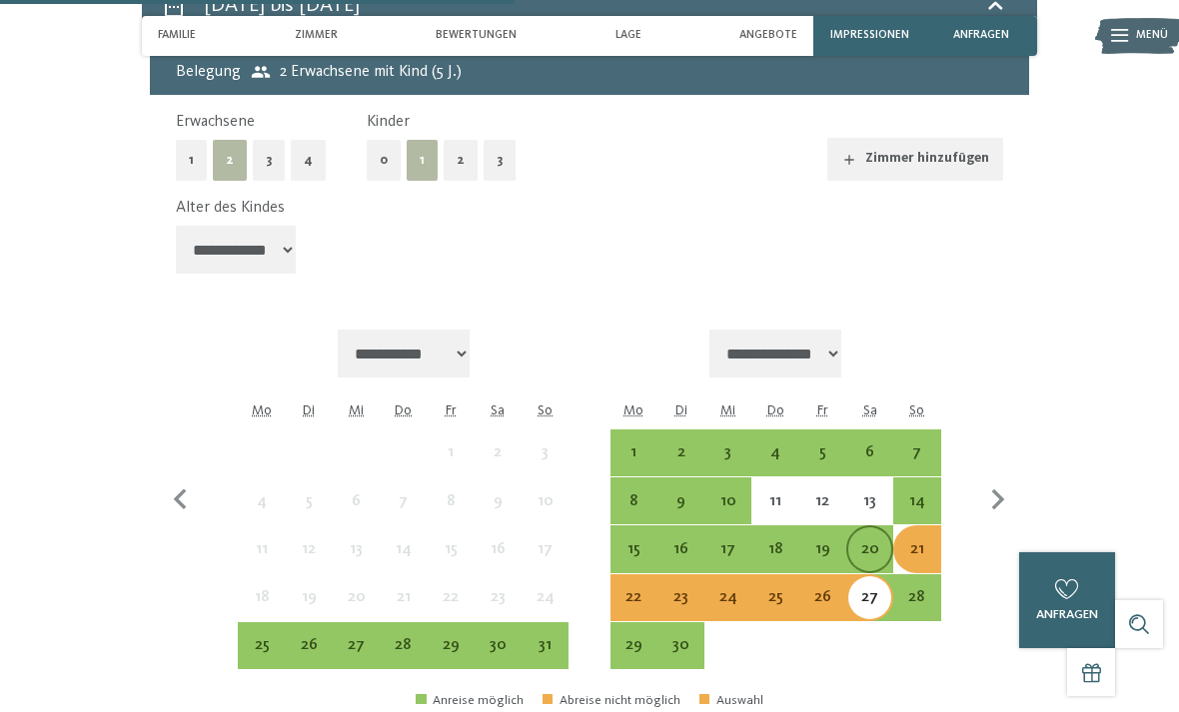
click at [864, 541] on div "20" at bounding box center [869, 562] width 43 height 43
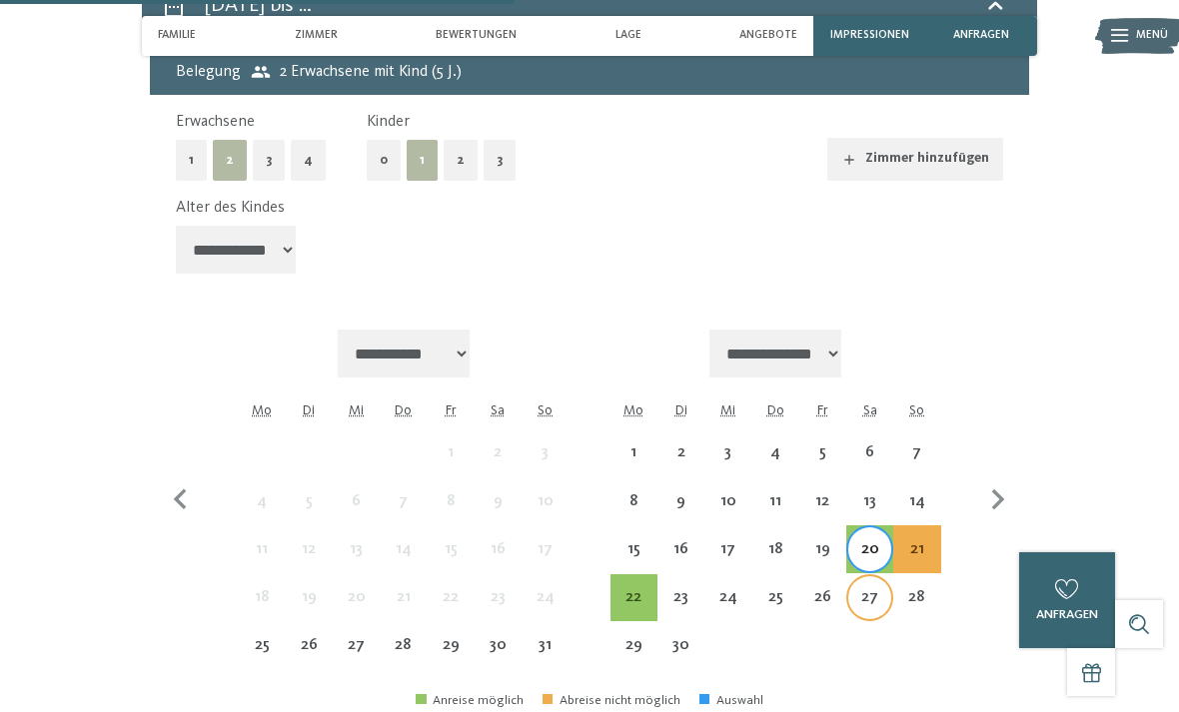
click at [863, 589] on div "27" at bounding box center [869, 610] width 43 height 43
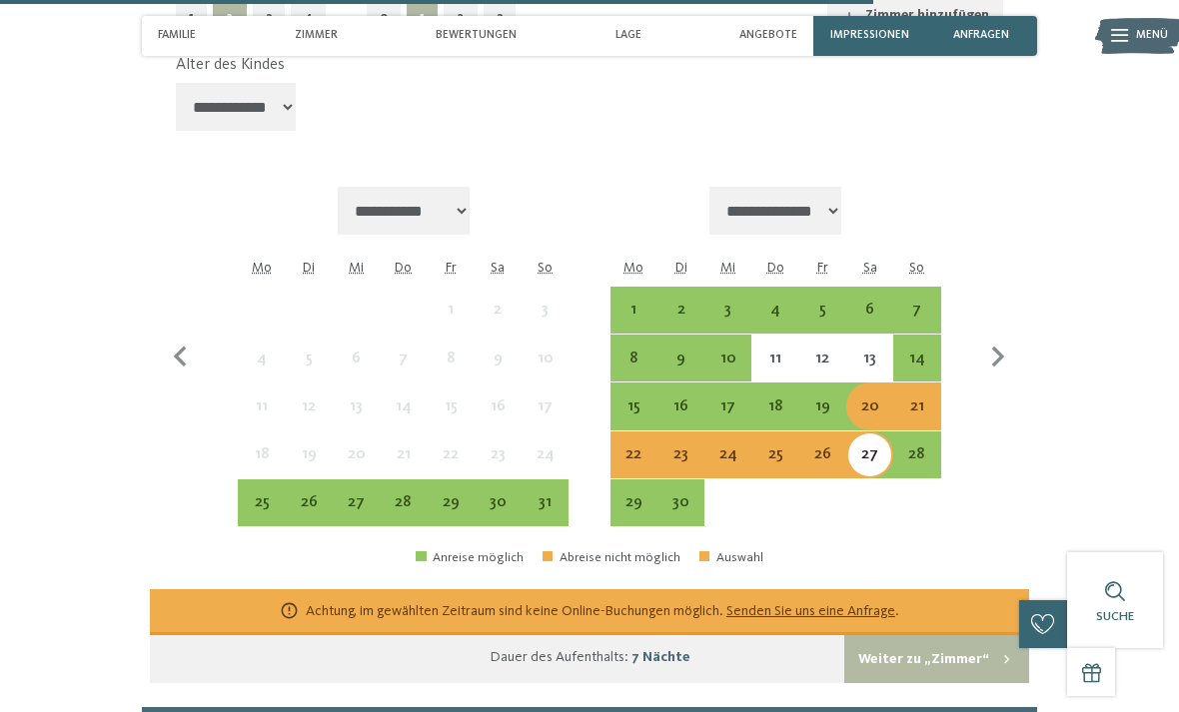
scroll to position [3682, 0]
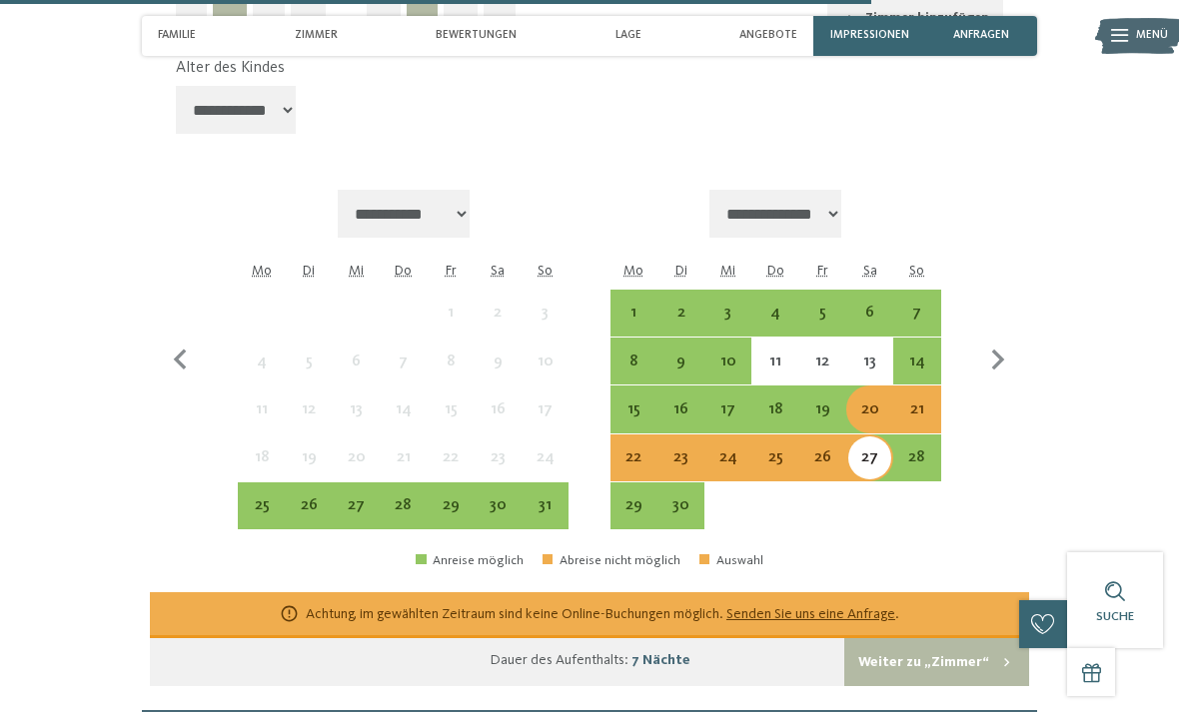
click at [879, 402] on div "20" at bounding box center [869, 423] width 43 height 43
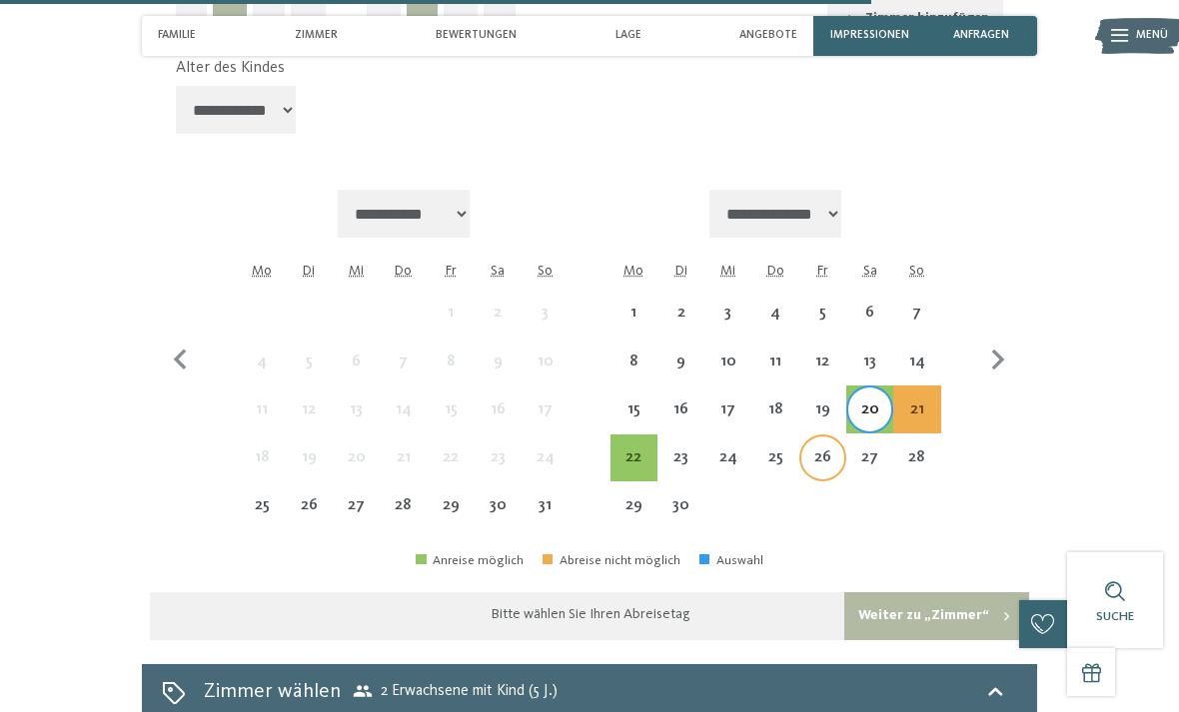
click at [817, 450] on div "26" at bounding box center [822, 471] width 43 height 43
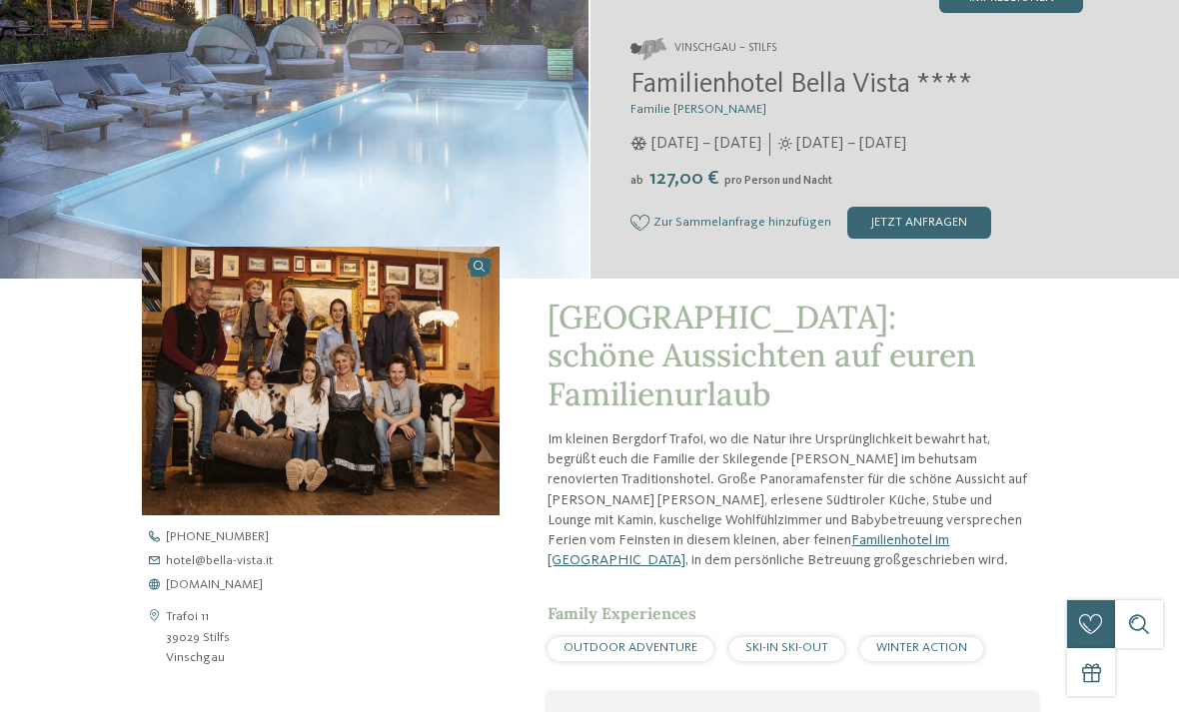
scroll to position [0, 0]
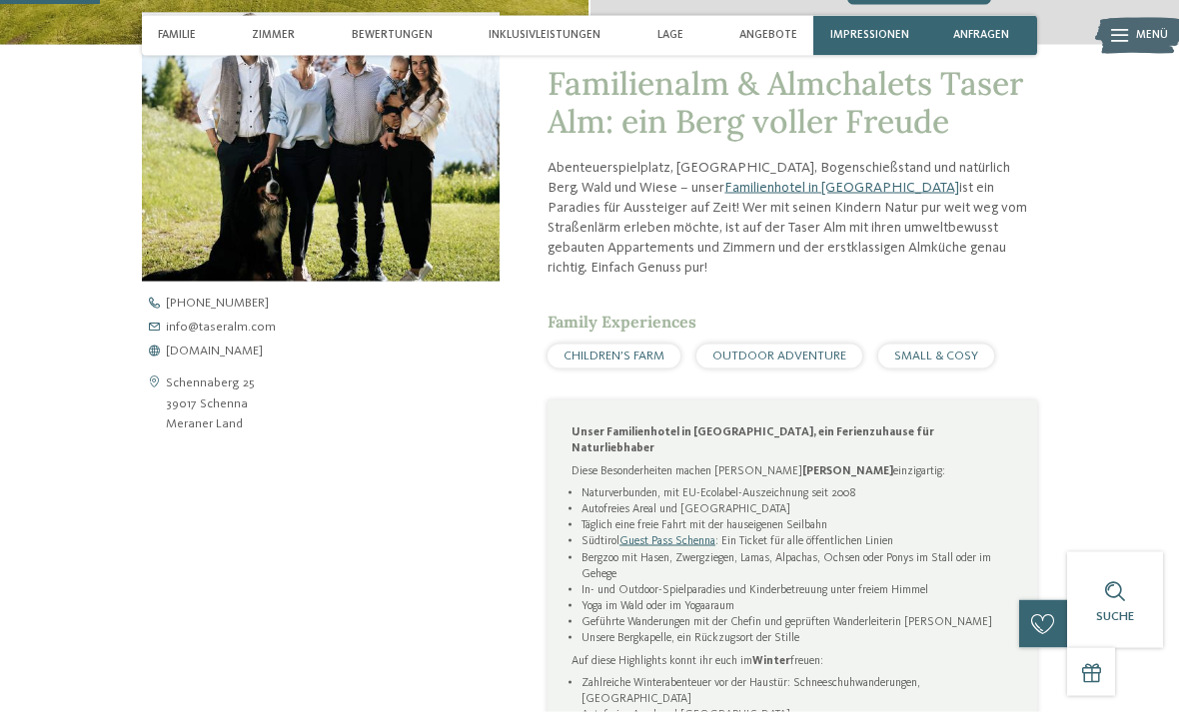
scroll to position [538, 0]
click at [202, 347] on span "www.taseralm.com" at bounding box center [214, 351] width 97 height 13
